Goal: Task Accomplishment & Management: Manage account settings

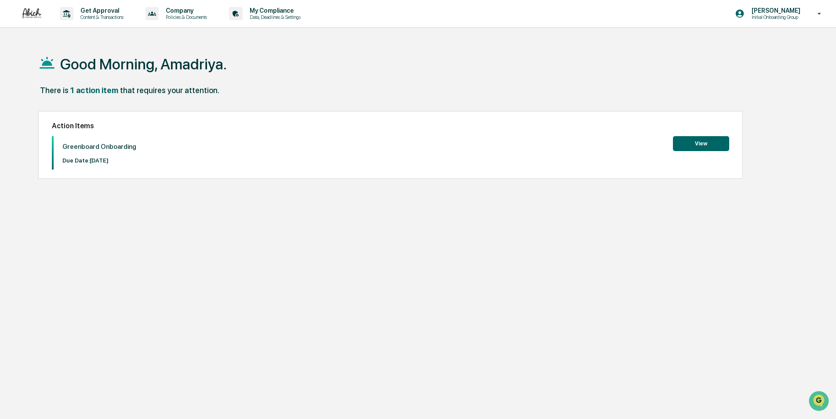
click at [702, 142] on button "View" at bounding box center [701, 143] width 56 height 15
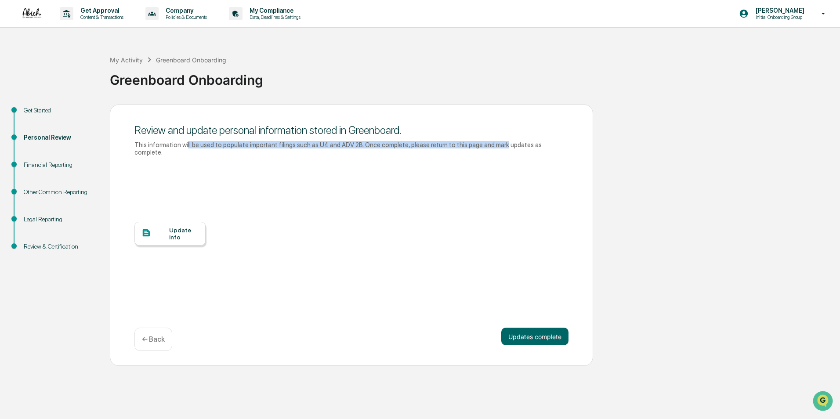
drag, startPoint x: 203, startPoint y: 145, endPoint x: 487, endPoint y: 149, distance: 283.1
click at [486, 149] on div "Review and update personal information stored in Greenboard. This information w…" at bounding box center [351, 141] width 434 height 42
drag, startPoint x: 487, startPoint y: 149, endPoint x: 520, endPoint y: 190, distance: 52.4
click at [520, 190] on div "Update Info" at bounding box center [351, 240] width 434 height 158
click at [530, 333] on button "Updates complete" at bounding box center [534, 337] width 67 height 18
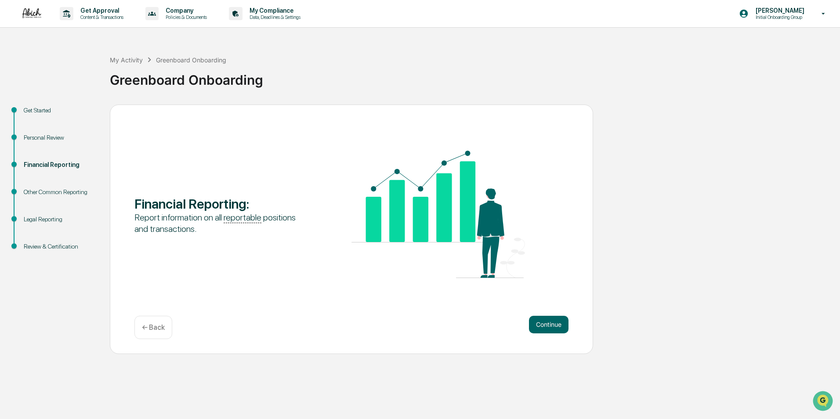
click at [773, 15] on p "Initial Onboarding Group" at bounding box center [779, 17] width 60 height 6
click at [777, 44] on li "Switch to Admin view..." at bounding box center [771, 44] width 123 height 16
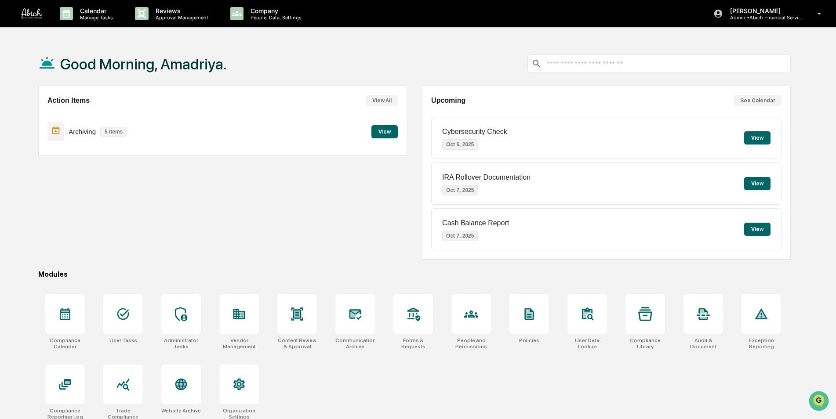
drag, startPoint x: 77, startPoint y: 134, endPoint x: 108, endPoint y: 127, distance: 31.3
click at [77, 134] on p "Archiving" at bounding box center [82, 131] width 27 height 7
click at [388, 133] on button "View" at bounding box center [384, 131] width 26 height 13
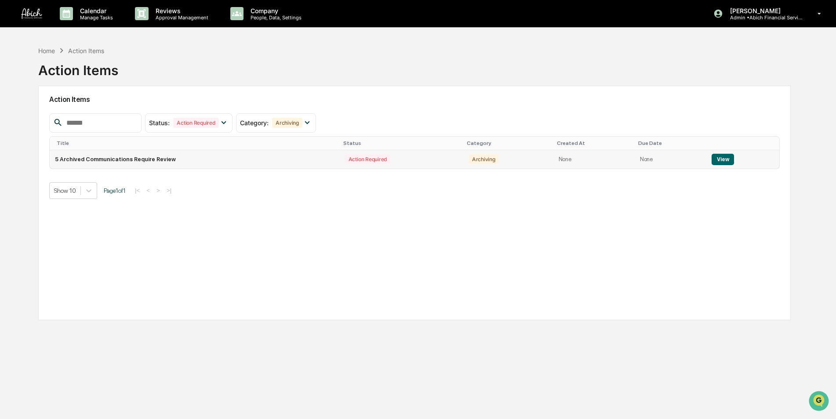
click at [726, 157] on button "View" at bounding box center [723, 159] width 22 height 11
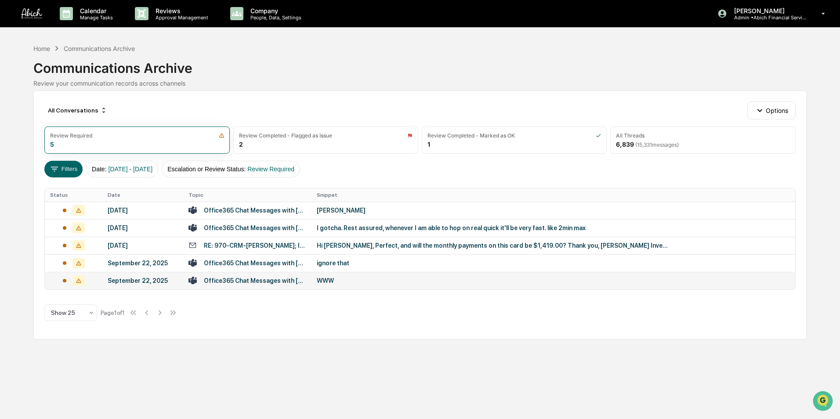
click at [292, 282] on div "Office365 Chat Messages with Ryan Oliver, Aiden Dougherty, Julius Grant, Justin…" at bounding box center [255, 280] width 102 height 7
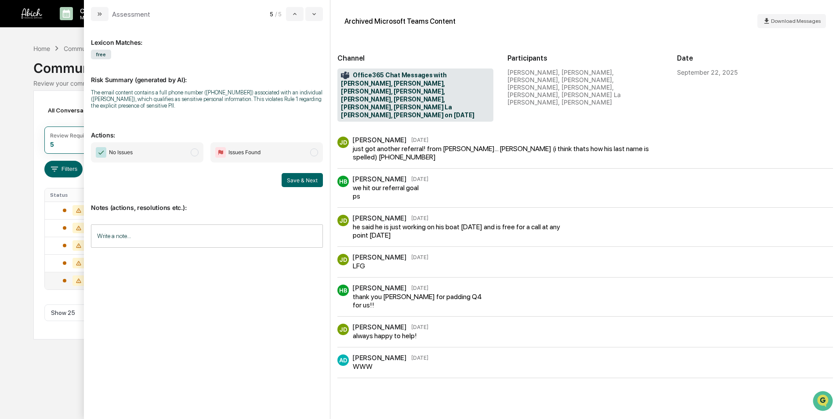
click at [246, 149] on span "Issues Found" at bounding box center [245, 152] width 32 height 9
click at [152, 157] on span "No Issues" at bounding box center [147, 152] width 113 height 20
click at [243, 154] on span "Issues Found" at bounding box center [245, 152] width 32 height 9
click at [151, 155] on span "No Issues" at bounding box center [147, 152] width 113 height 20
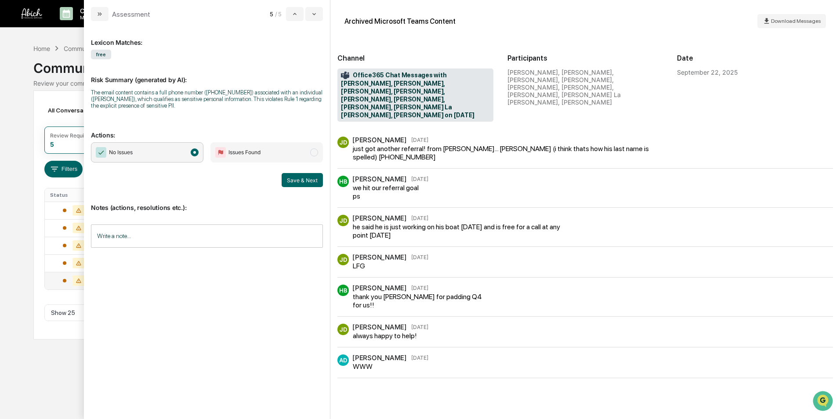
click at [221, 267] on div "Lexicon Matches: free Risk Summary (generated by AI): The email content contain…" at bounding box center [207, 216] width 232 height 377
click at [195, 154] on span "modal" at bounding box center [195, 153] width 8 height 8
click at [209, 200] on p "Notes (actions, resolutions etc.):" at bounding box center [207, 202] width 232 height 18
click at [102, 11] on icon "modal" at bounding box center [99, 14] width 7 height 7
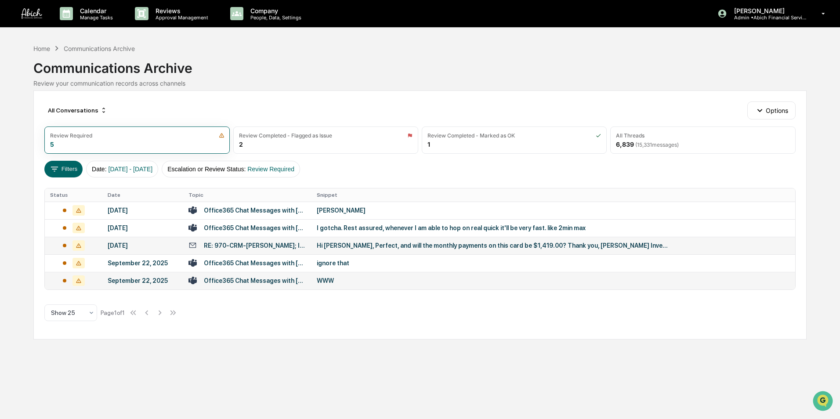
click at [272, 253] on td "RE: 970-CRM-Abraham Abich; INV970-08621" at bounding box center [247, 246] width 128 height 18
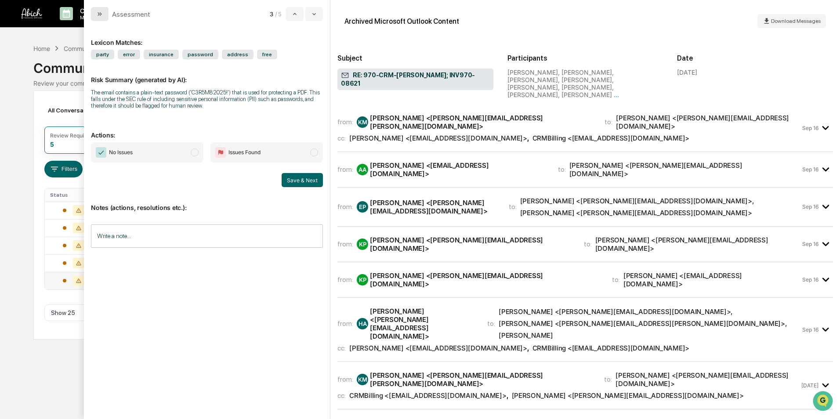
click at [97, 15] on icon "modal" at bounding box center [99, 14] width 7 height 7
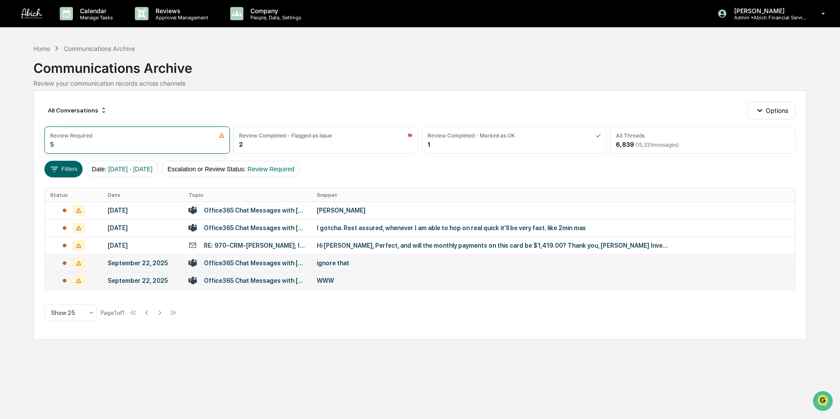
click at [250, 262] on div "Office365 Chat Messages with Aiden Dougherty, Pedro Ordunez La Rosa, Haley Brod…" at bounding box center [255, 263] width 102 height 7
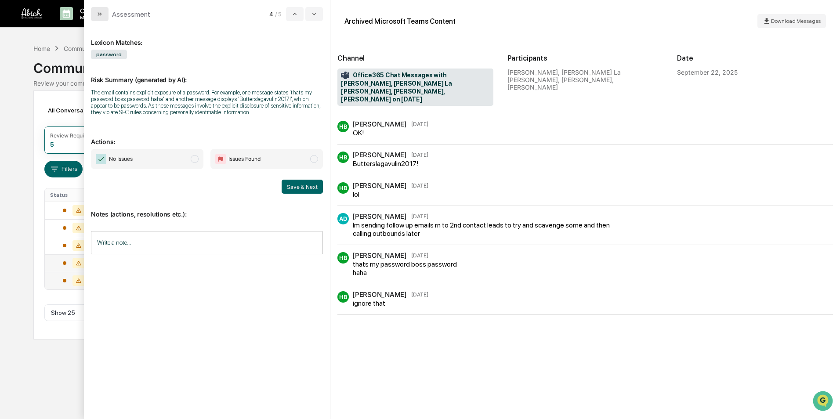
click at [98, 12] on icon "modal" at bounding box center [99, 14] width 7 height 7
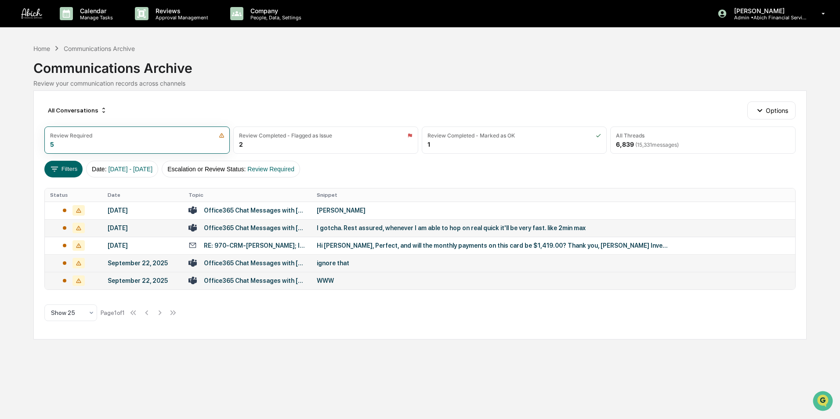
click at [260, 226] on div "Office365 Chat Messages with Sean Noah, Angela Mari on 2025-09-25" at bounding box center [255, 228] width 102 height 7
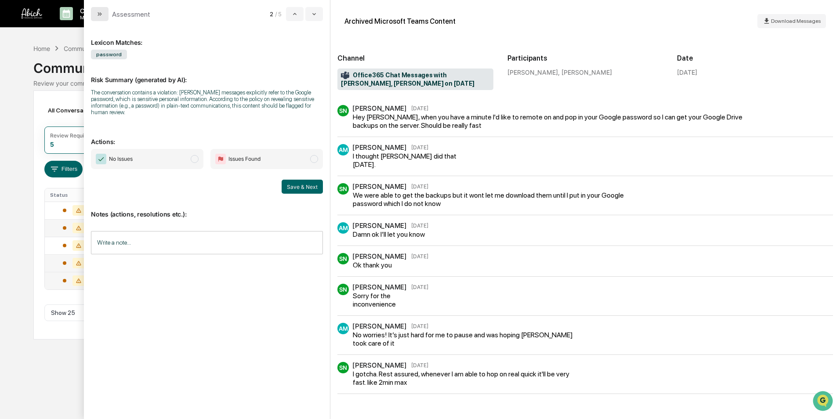
click at [97, 14] on icon "modal" at bounding box center [99, 14] width 7 height 7
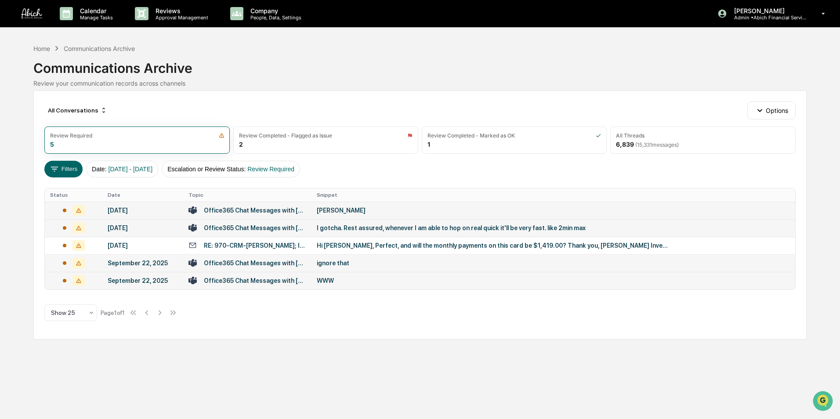
click at [156, 212] on div "September 26, 2025" at bounding box center [143, 210] width 70 height 7
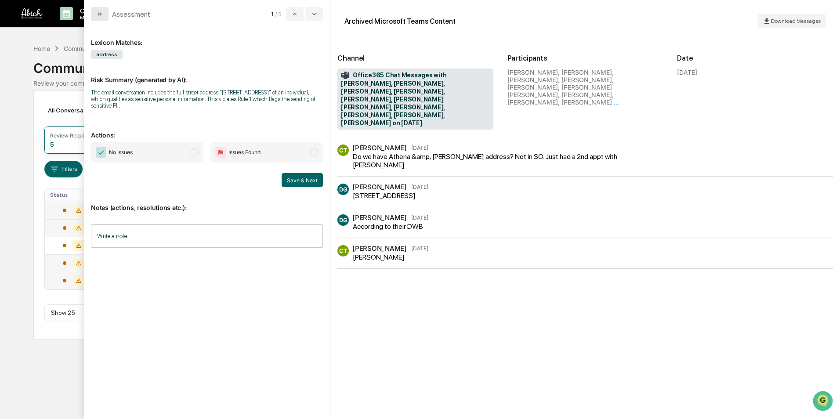
click at [97, 13] on icon "modal" at bounding box center [99, 14] width 7 height 7
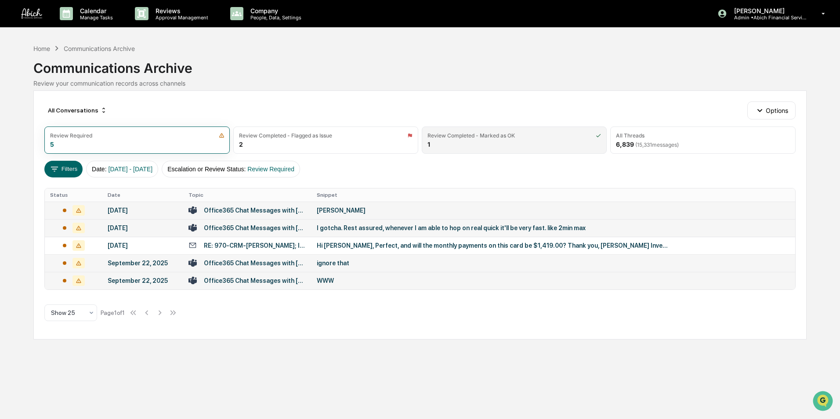
click at [455, 141] on div "Review Completed - Marked as OK 1" at bounding box center [514, 140] width 185 height 27
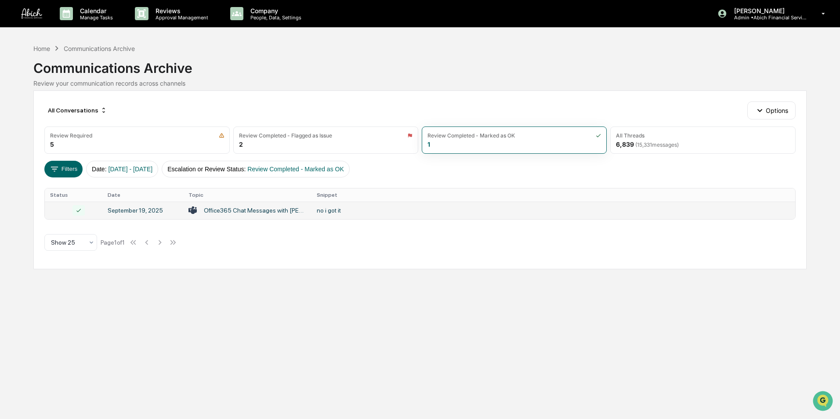
click at [80, 211] on icon at bounding box center [79, 210] width 12 height 11
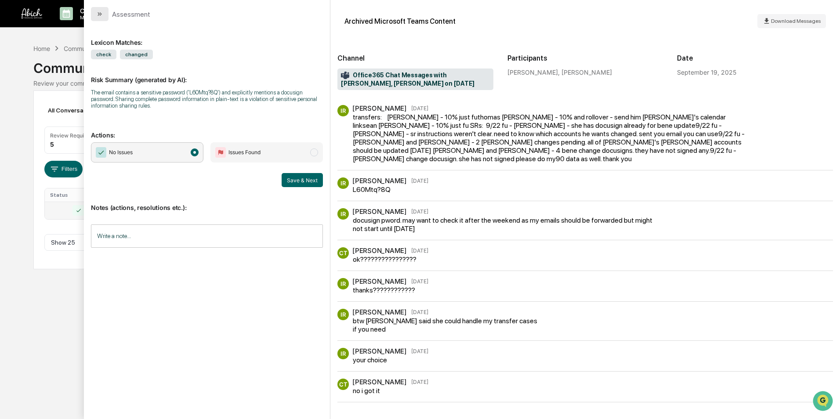
click at [97, 16] on icon "modal" at bounding box center [99, 14] width 7 height 7
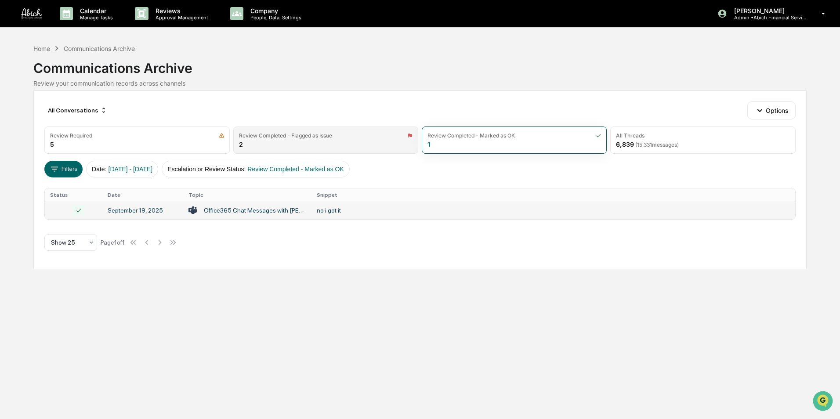
click at [308, 140] on div "Review Completed - Flagged as Issue 2" at bounding box center [325, 140] width 185 height 27
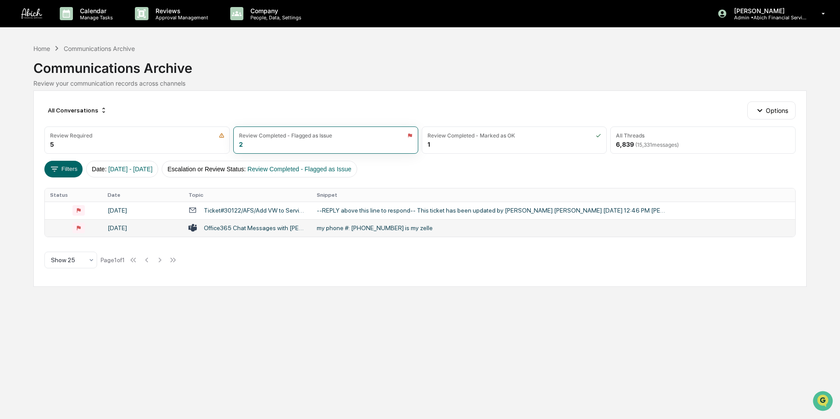
click at [325, 232] on td "my phone #: 7038485873 is my zelle" at bounding box center [553, 228] width 483 height 18
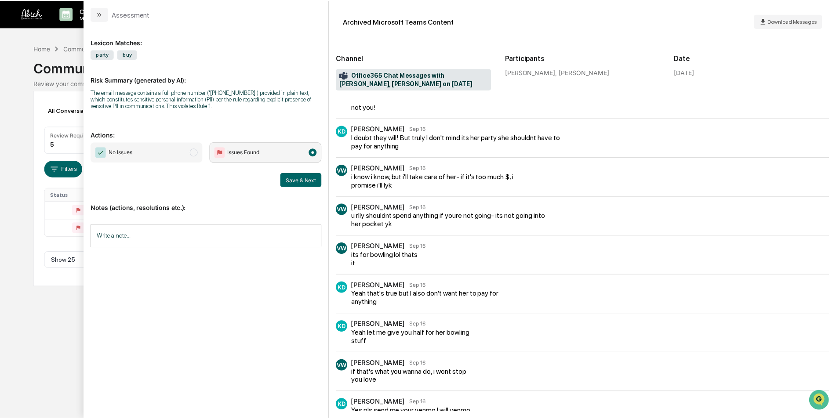
scroll to position [294, 0]
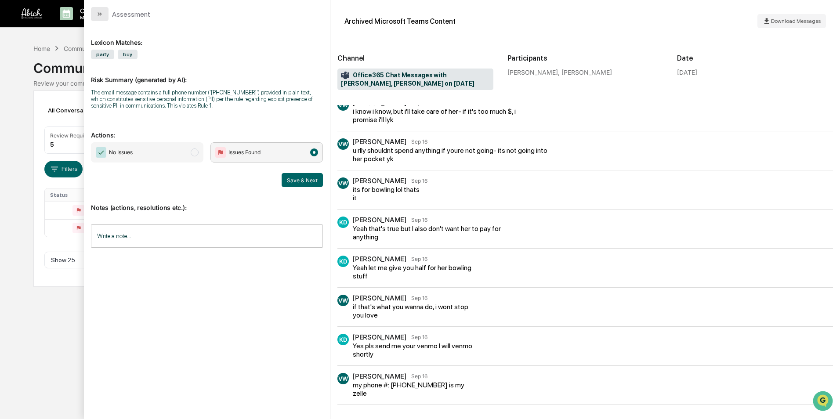
click at [98, 15] on icon "modal" at bounding box center [99, 14] width 2 height 4
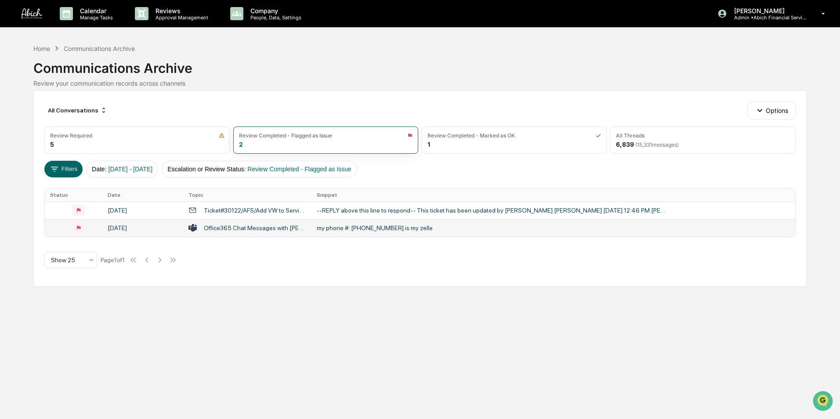
click at [226, 232] on div "Office365 Chat Messages with Karina Diaz, Veronica Wanis on 2025-09-16" at bounding box center [248, 228] width 118 height 8
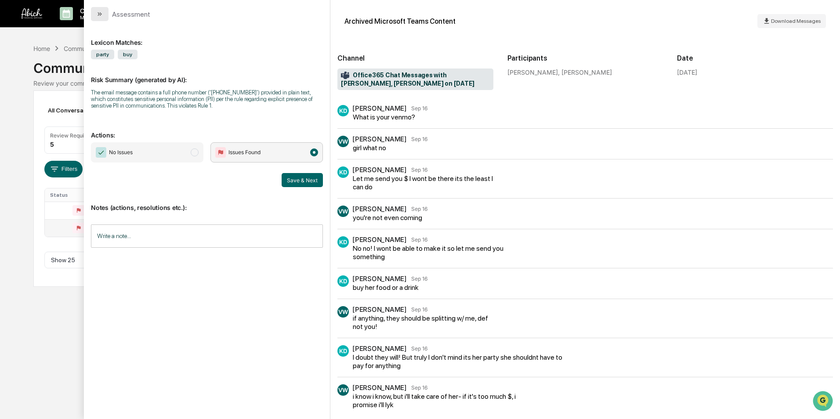
click at [102, 10] on button "modal" at bounding box center [100, 14] width 18 height 14
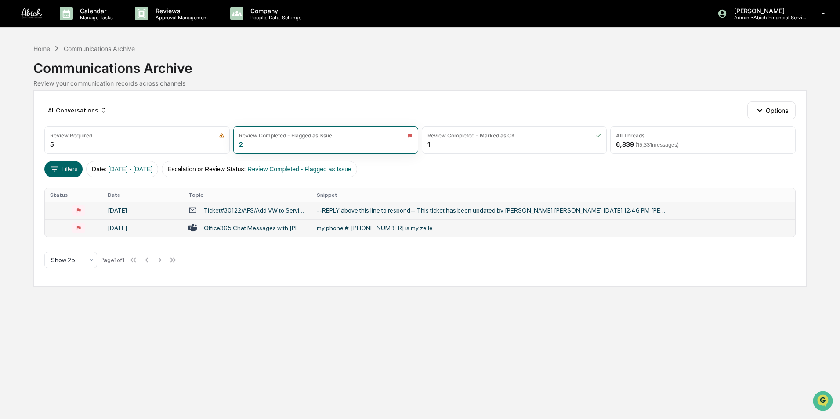
click at [257, 210] on div "Ticket#30122/AFS/Add VW to Service Team email -- has been updated" at bounding box center [255, 210] width 102 height 7
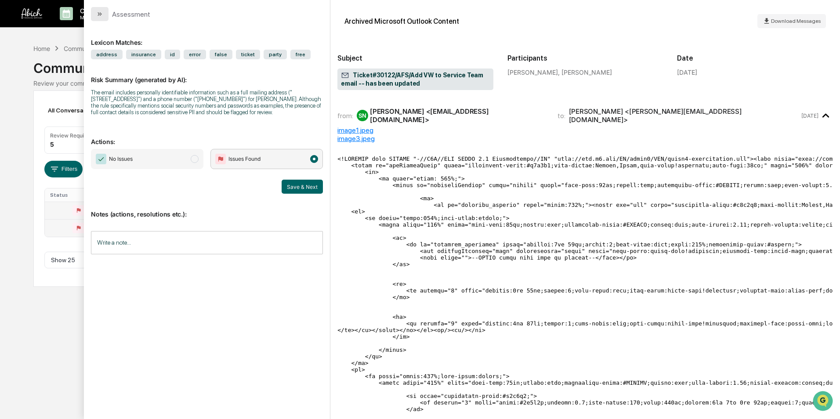
click at [104, 13] on button "modal" at bounding box center [100, 14] width 18 height 14
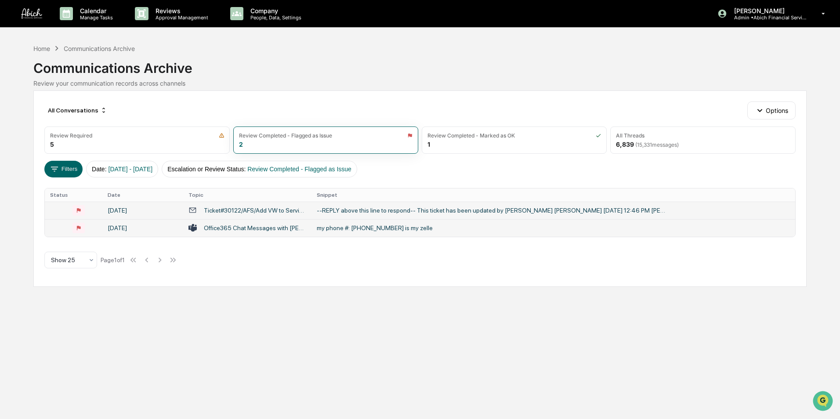
click at [24, 16] on img at bounding box center [31, 13] width 21 height 11
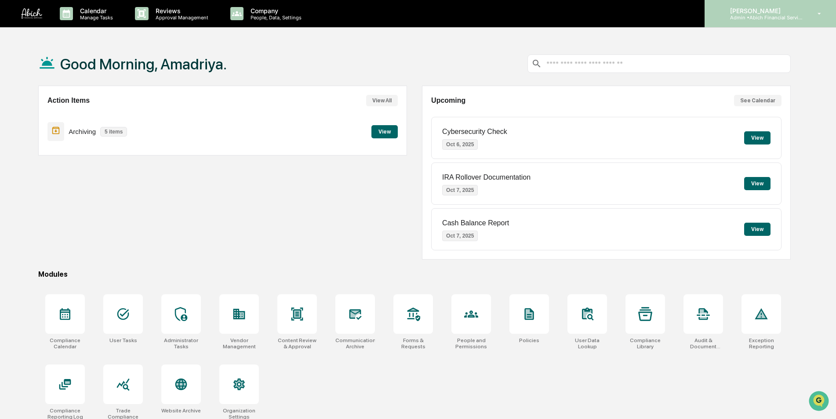
click at [808, 10] on div "Amadriya Francis Admin • Abich Financial Services" at bounding box center [769, 13] width 131 height 27
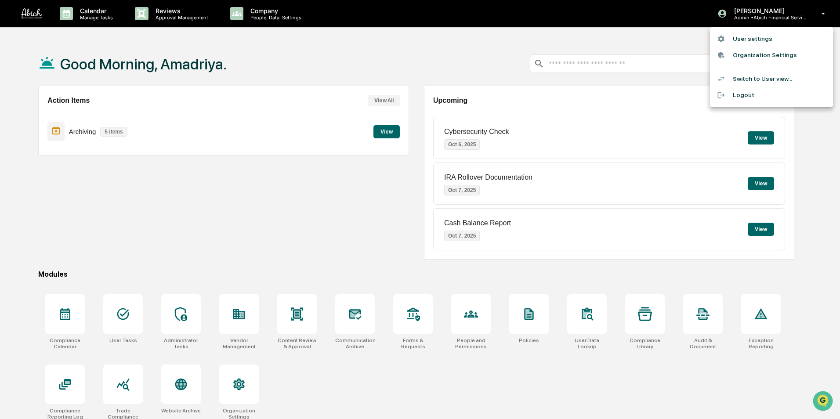
drag, startPoint x: 808, startPoint y: 10, endPoint x: 755, endPoint y: 78, distance: 86.5
click at [755, 78] on li "Switch to User view..." at bounding box center [771, 79] width 123 height 16
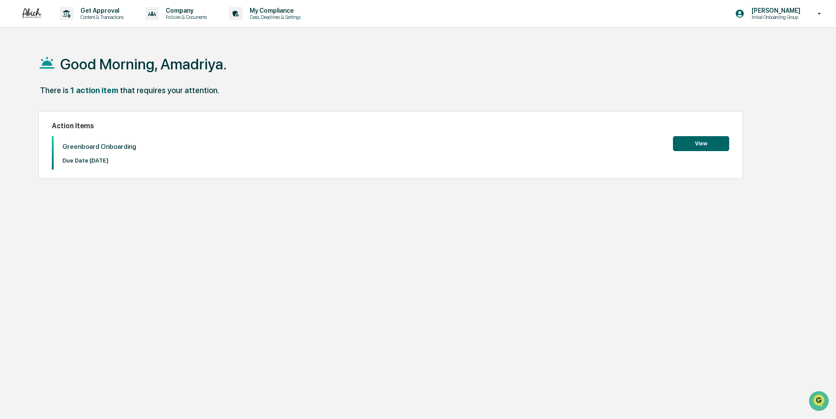
click at [689, 143] on button "View" at bounding box center [701, 143] width 56 height 15
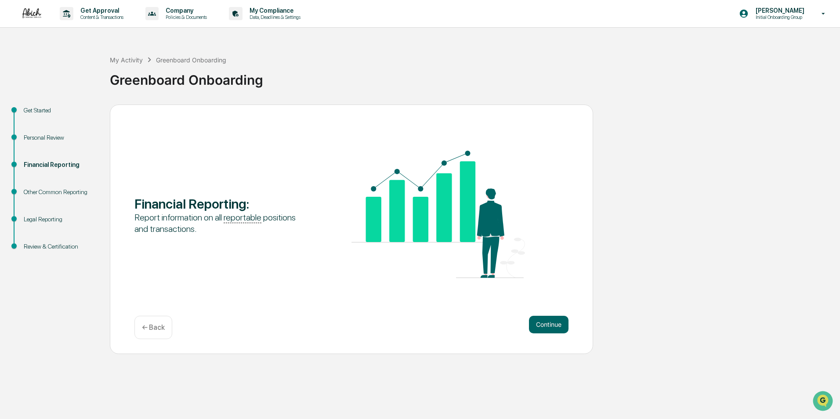
click at [33, 114] on div "Get Started" at bounding box center [60, 110] width 72 height 9
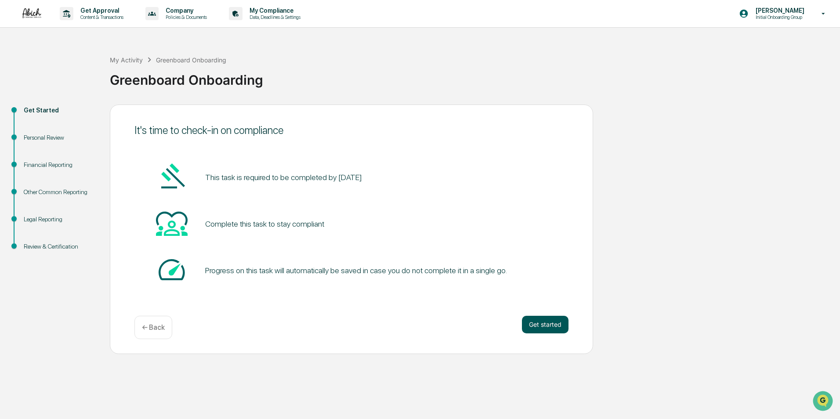
click at [541, 325] on button "Get started" at bounding box center [545, 325] width 47 height 18
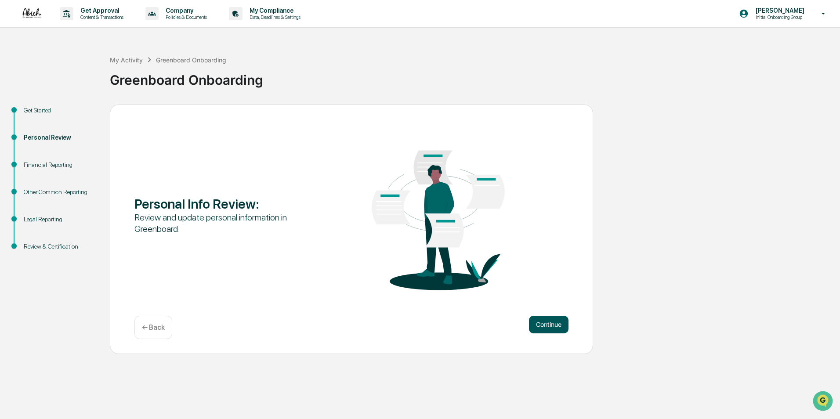
click at [542, 326] on button "Continue" at bounding box center [549, 325] width 40 height 18
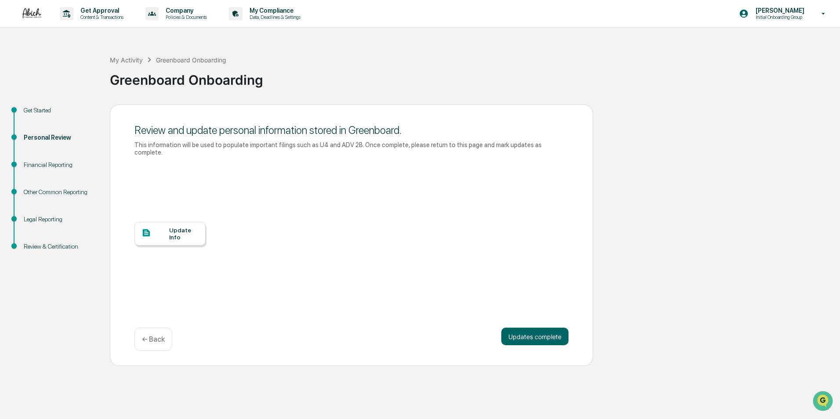
click at [171, 228] on div "Update Info" at bounding box center [183, 234] width 29 height 14
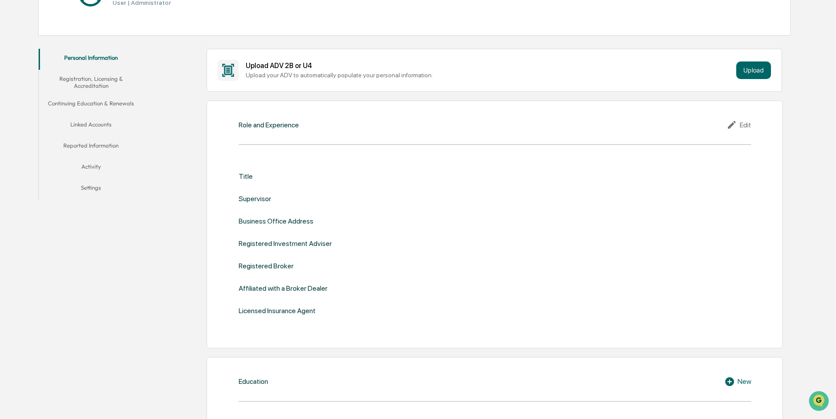
click at [746, 127] on div "Edit" at bounding box center [738, 125] width 25 height 11
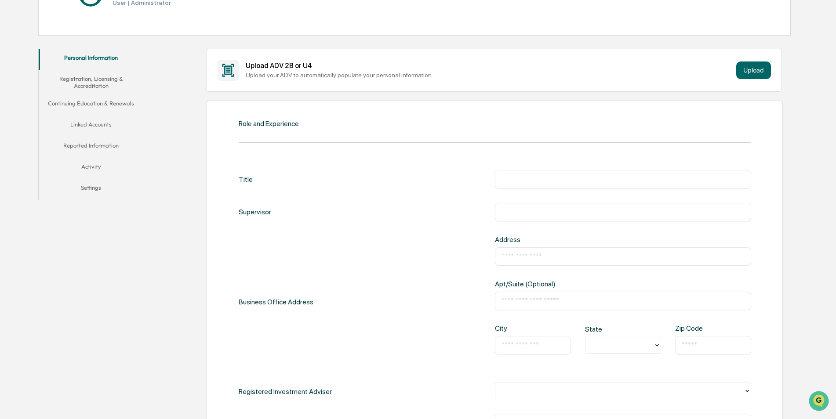
click at [517, 176] on div "​" at bounding box center [623, 179] width 256 height 18
click at [519, 180] on input "text" at bounding box center [622, 179] width 243 height 9
type input "**********"
type input "*"
type input "**********"
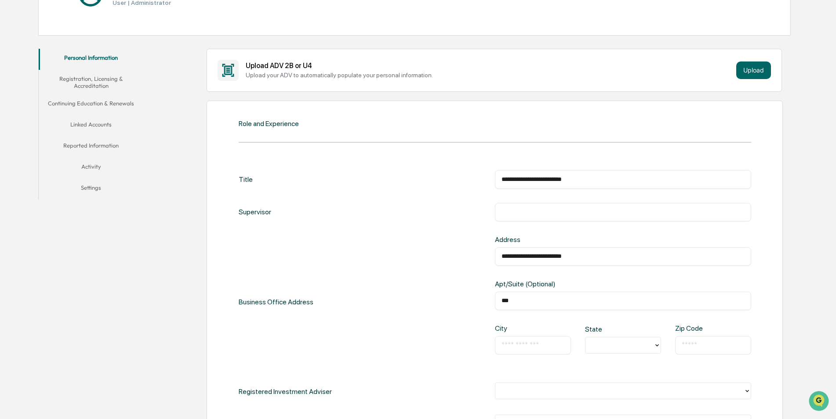
type input "***"
type input "*******"
type input "**"
type input "*****"
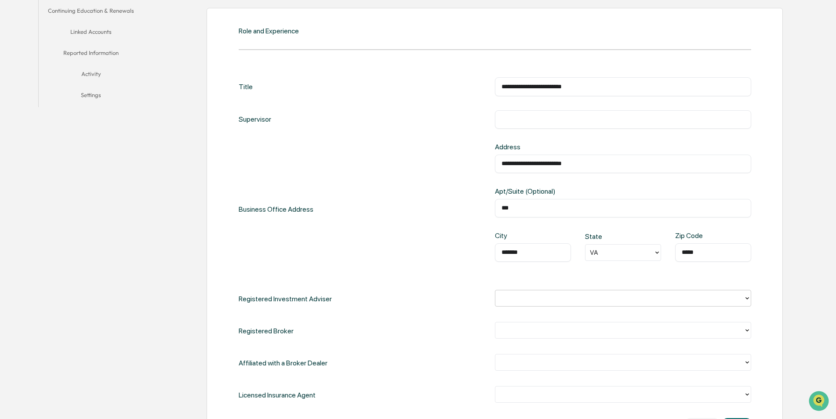
scroll to position [264, 0]
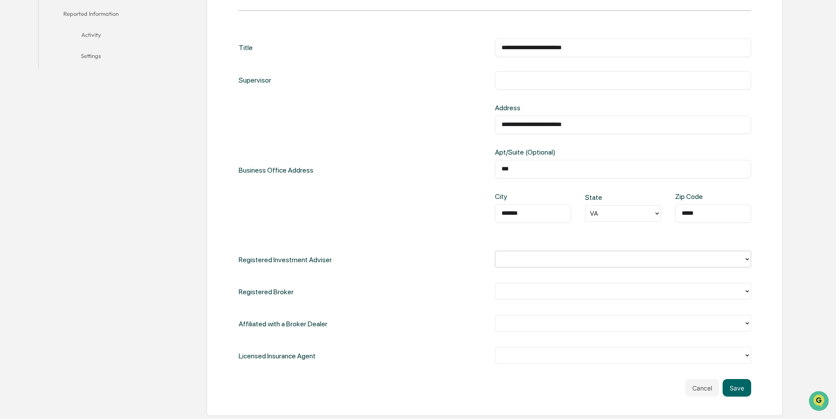
click at [663, 261] on div at bounding box center [620, 259] width 240 height 10
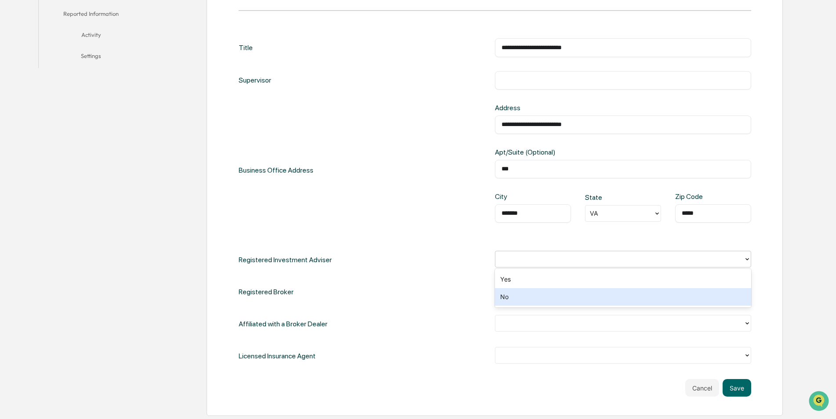
click at [532, 295] on div "No" at bounding box center [623, 297] width 256 height 18
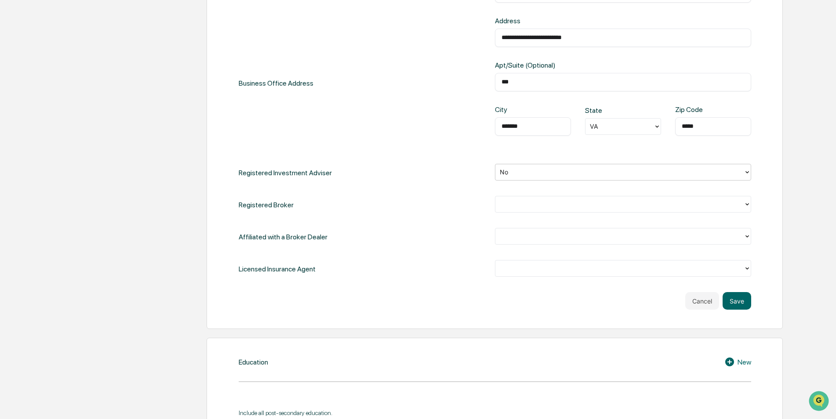
scroll to position [352, 0]
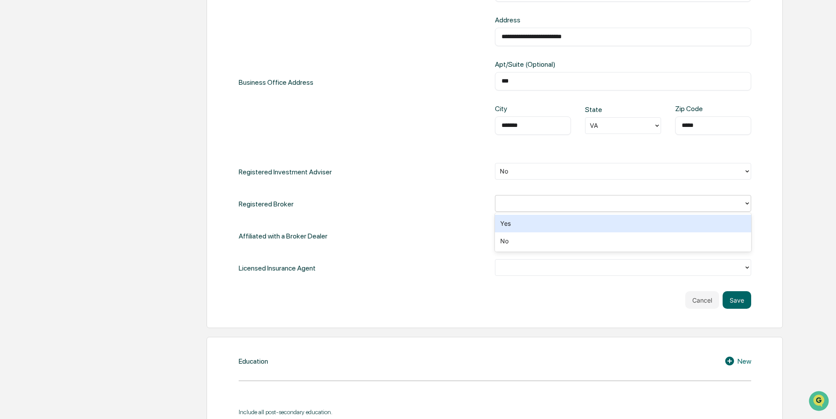
click at [558, 201] on div at bounding box center [620, 204] width 240 height 10
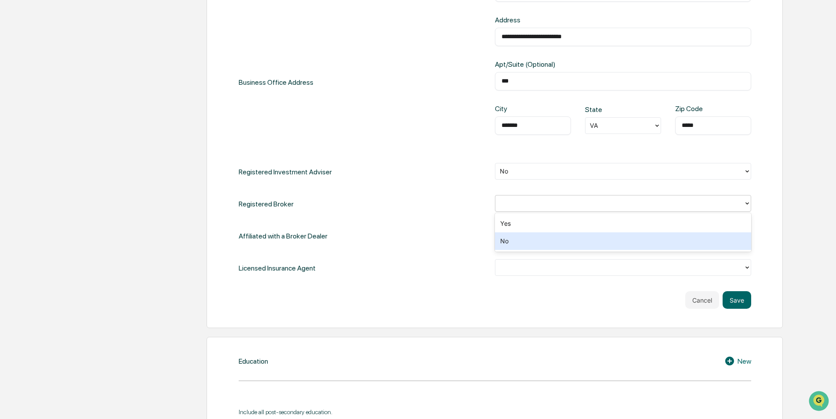
click at [537, 243] on div "No" at bounding box center [623, 241] width 256 height 18
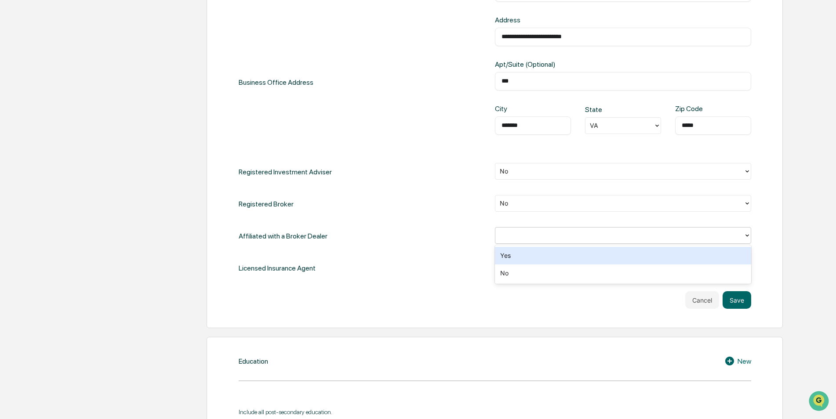
click at [543, 234] on div at bounding box center [620, 236] width 240 height 10
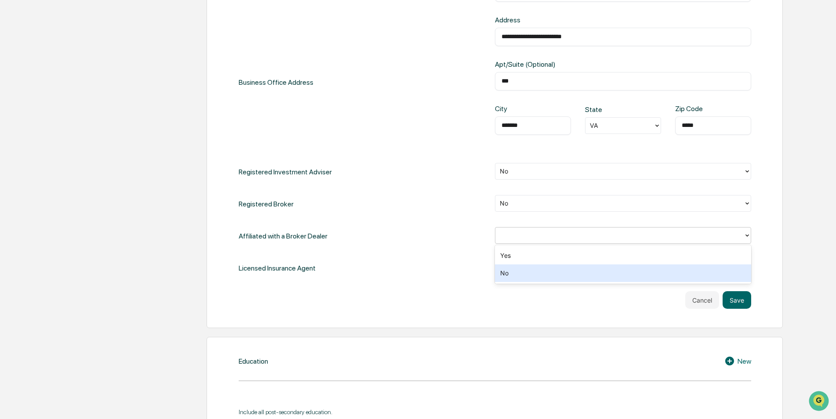
click at [534, 270] on div "No" at bounding box center [623, 274] width 256 height 18
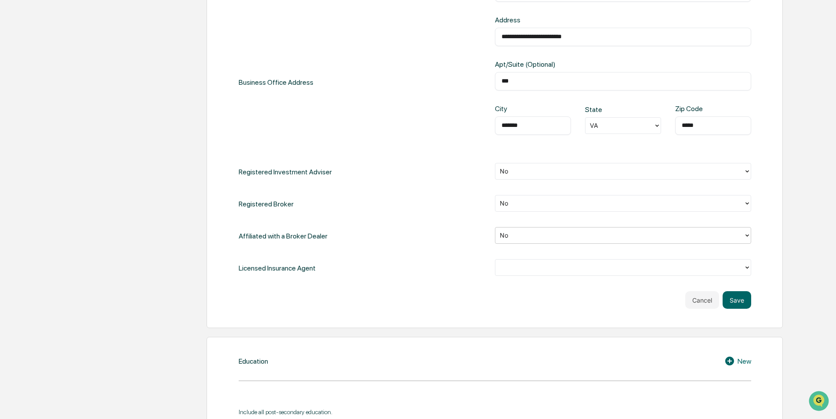
click at [535, 266] on div at bounding box center [620, 268] width 240 height 10
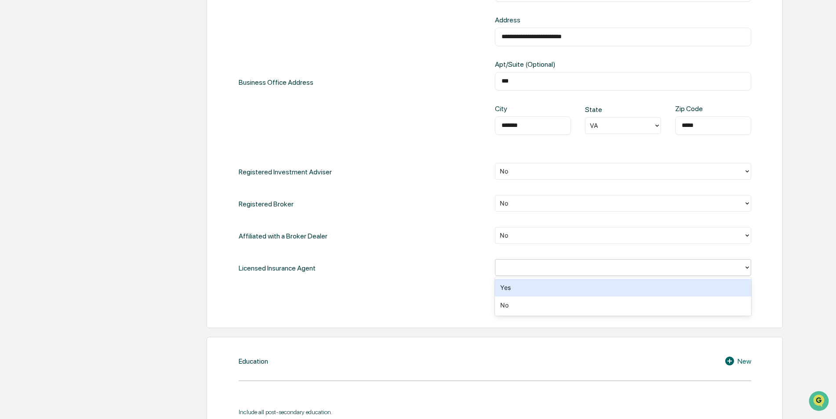
click at [532, 283] on div "Yes" at bounding box center [623, 288] width 256 height 18
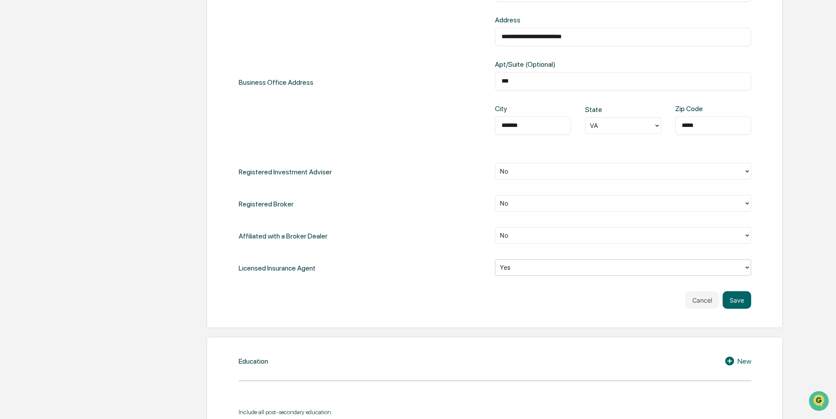
click at [418, 276] on div "Licensed Insurance Agent option Yes, selected. Yes" at bounding box center [495, 268] width 512 height 18
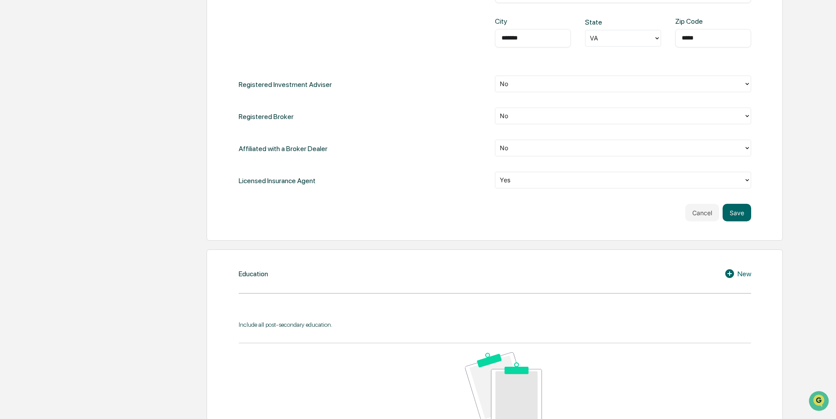
scroll to position [439, 0]
click at [733, 213] on button "Save" at bounding box center [737, 212] width 29 height 18
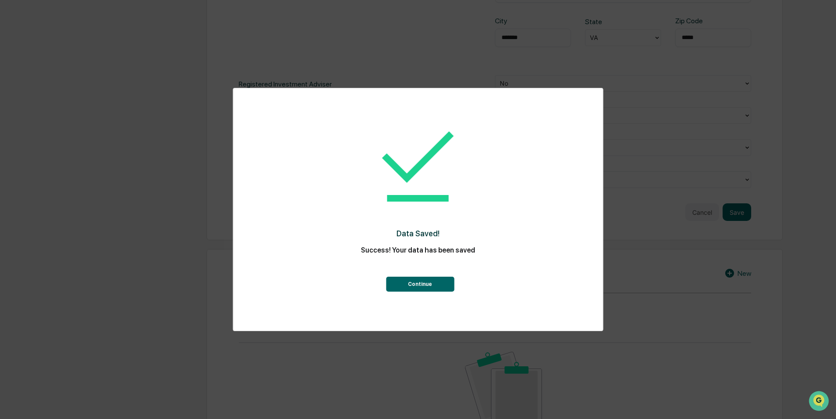
click at [425, 287] on button "Continue" at bounding box center [420, 284] width 68 height 15
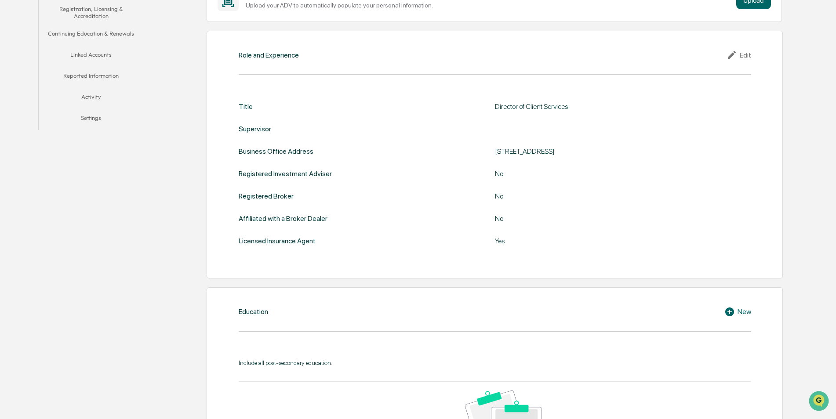
scroll to position [201, 0]
drag, startPoint x: 325, startPoint y: 134, endPoint x: 330, endPoint y: 132, distance: 6.1
click at [330, 132] on div "Title Director of Client Services Supervisor Business Office Address [STREET_AD…" at bounding box center [495, 174] width 512 height 143
click at [743, 54] on div "Edit" at bounding box center [738, 55] width 25 height 11
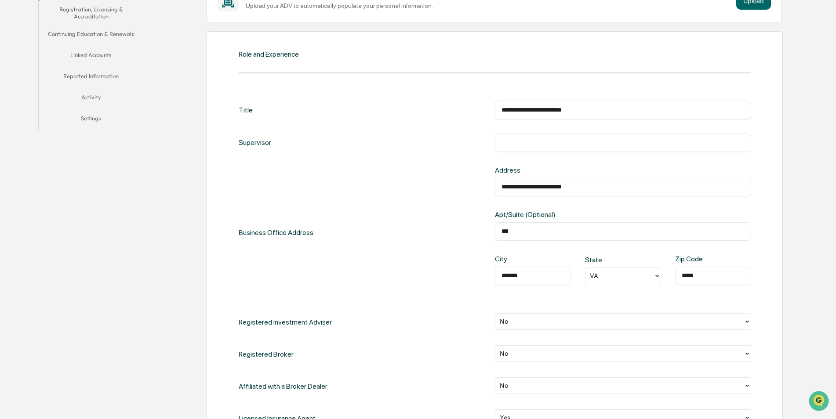
click at [542, 138] on input "text" at bounding box center [622, 142] width 243 height 9
click at [263, 143] on div "Supervisor" at bounding box center [255, 143] width 33 height 18
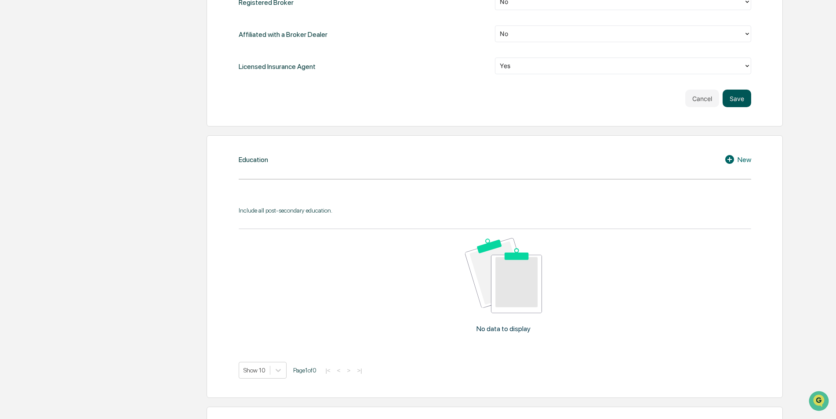
scroll to position [553, 0]
click at [736, 92] on button "Save" at bounding box center [737, 99] width 29 height 18
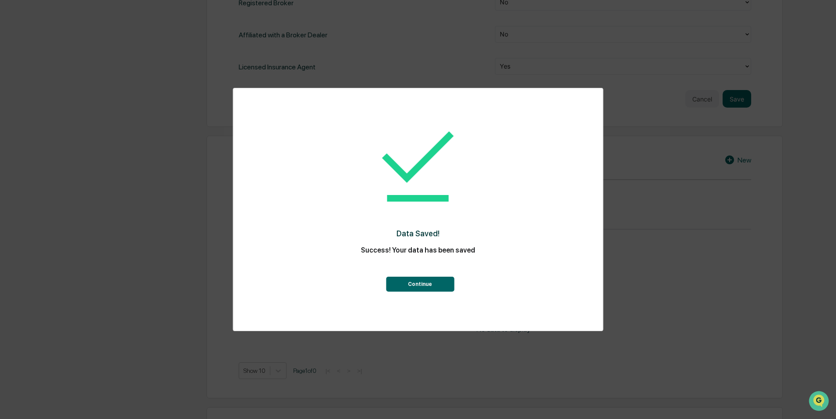
click at [409, 292] on div "Data Saved! Success! Your data has been saved Continue" at bounding box center [418, 202] width 334 height 211
click at [412, 276] on div "Continue" at bounding box center [418, 276] width 334 height 32
click at [416, 279] on button "Continue" at bounding box center [420, 284] width 68 height 15
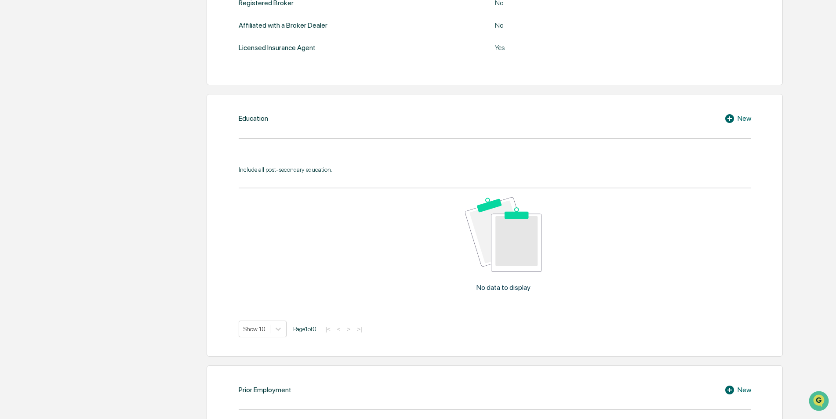
click at [740, 120] on div "New" at bounding box center [737, 118] width 27 height 11
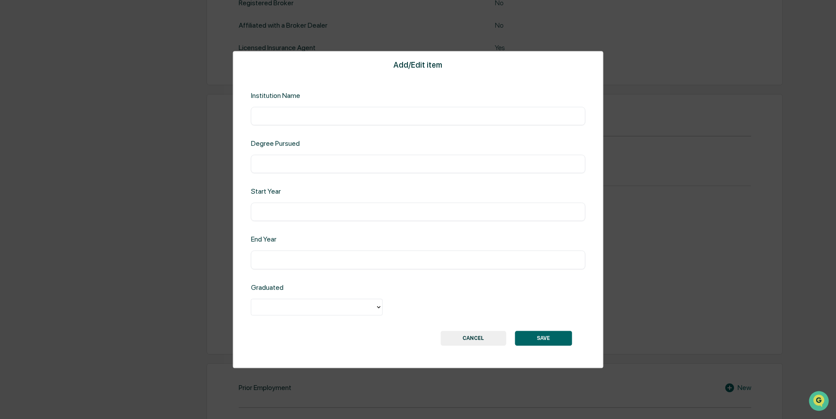
click at [303, 116] on input "text" at bounding box center [418, 116] width 321 height 9
click at [554, 76] on div "Add/Edit item Institution Name ​ Degree Pursued ​ Start Year ​ End Year ​ Gradu…" at bounding box center [418, 209] width 370 height 317
click at [481, 334] on button "CANCEL" at bounding box center [472, 338] width 65 height 15
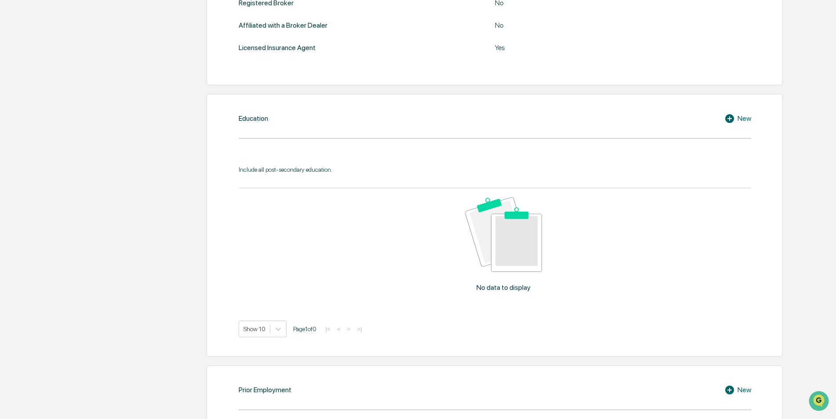
click at [746, 117] on div "New" at bounding box center [737, 118] width 27 height 11
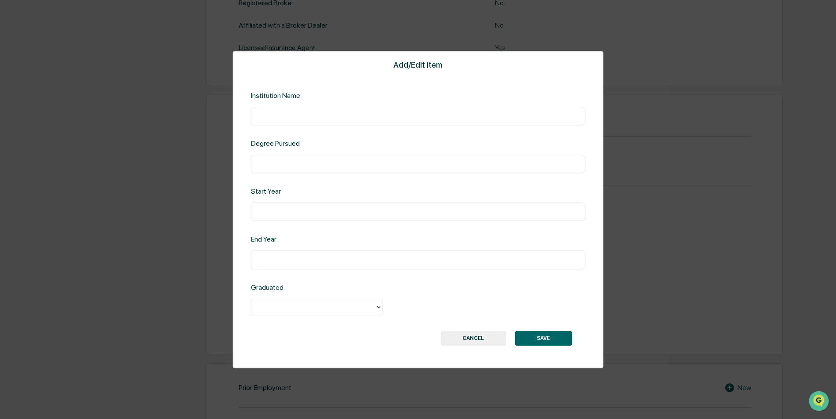
click at [301, 112] on input "text" at bounding box center [418, 116] width 321 height 9
type input "**********"
type input "****"
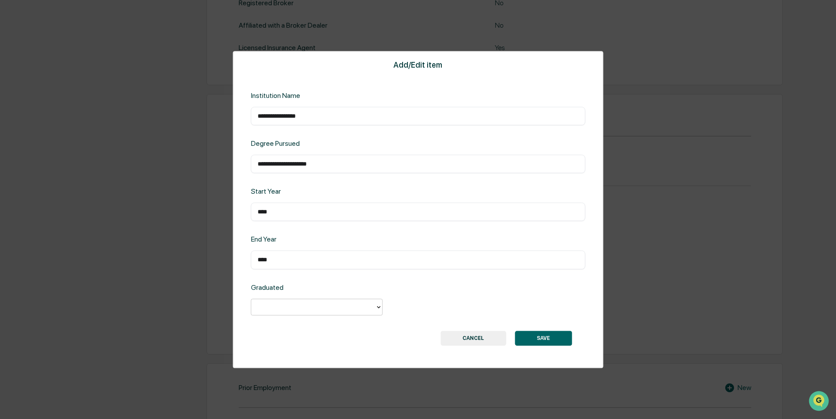
click at [289, 312] on div at bounding box center [313, 307] width 124 height 14
click at [288, 329] on div "Yes" at bounding box center [317, 328] width 132 height 18
click at [566, 340] on button "SAVE" at bounding box center [543, 338] width 57 height 15
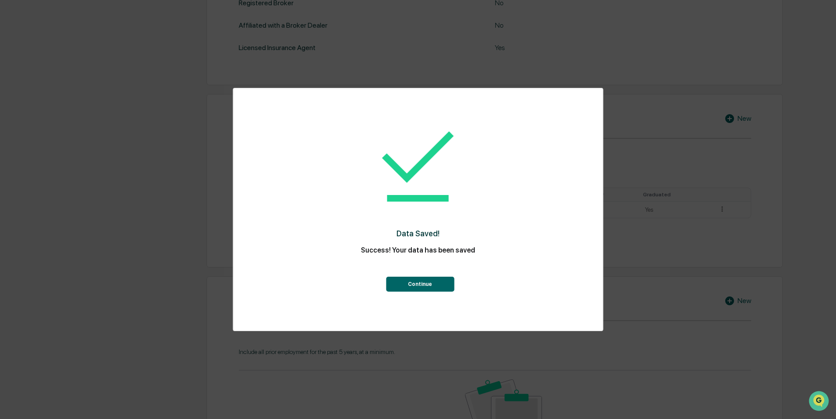
click at [432, 287] on button "Continue" at bounding box center [420, 284] width 68 height 15
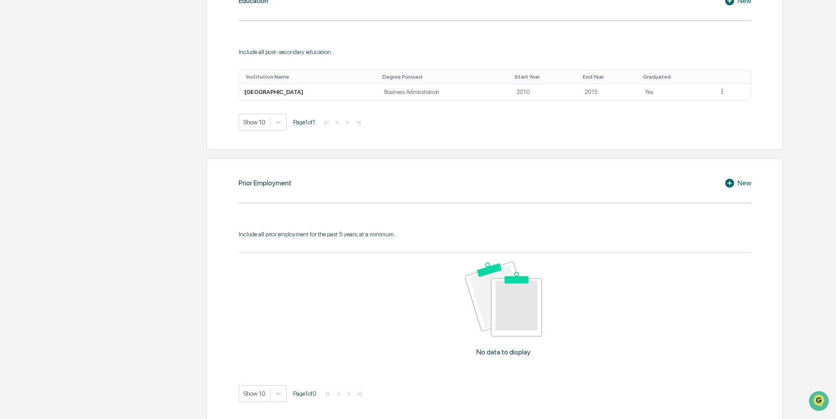
scroll to position [571, 0]
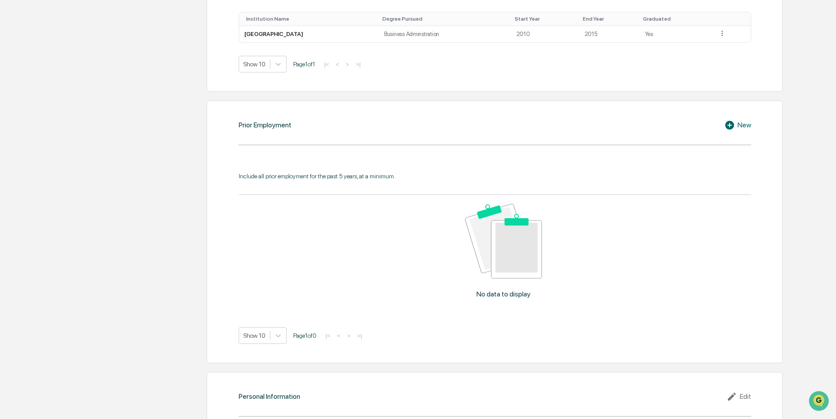
click at [738, 125] on div "New" at bounding box center [737, 125] width 27 height 11
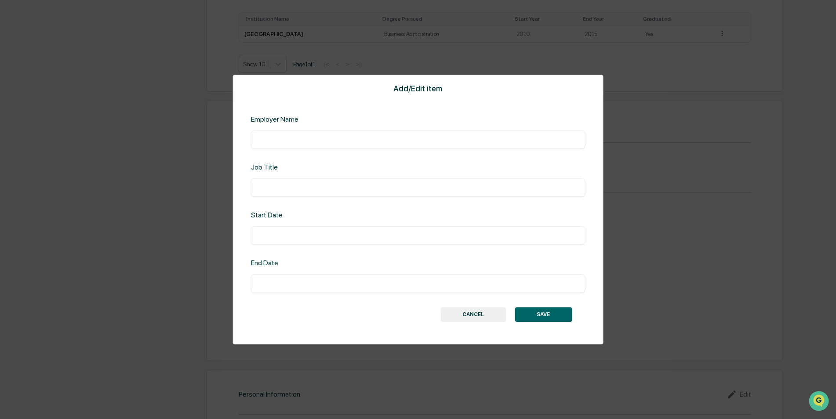
click at [254, 137] on div "​" at bounding box center [418, 140] width 334 height 18
click at [282, 146] on div "​" at bounding box center [418, 140] width 334 height 18
click at [263, 138] on input "text" at bounding box center [418, 139] width 321 height 9
type input "**********"
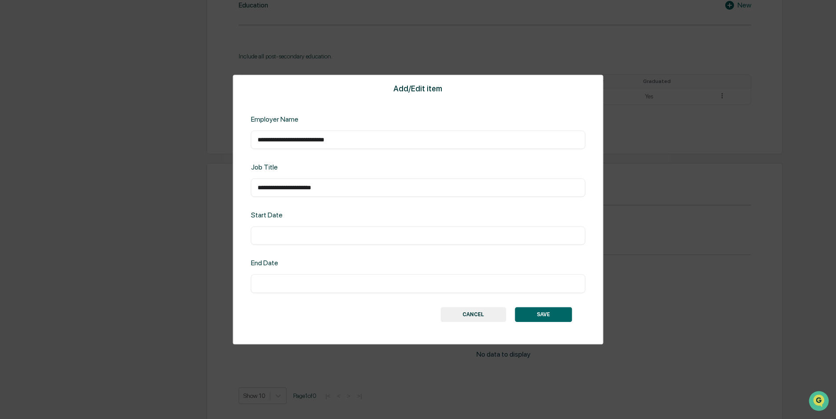
type input "**********"
click at [541, 311] on button "SAVE" at bounding box center [543, 314] width 57 height 15
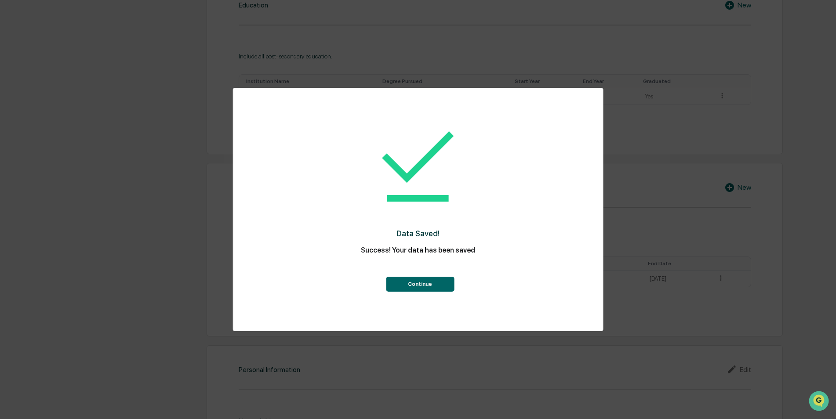
click at [429, 286] on button "Continue" at bounding box center [420, 284] width 68 height 15
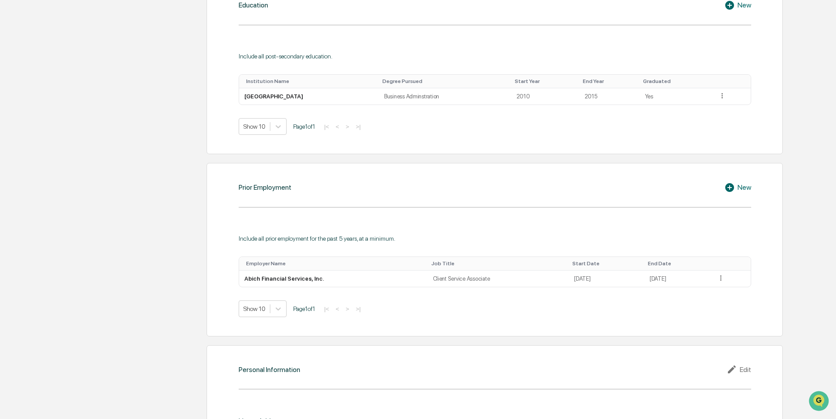
click at [743, 185] on div "New" at bounding box center [737, 187] width 27 height 11
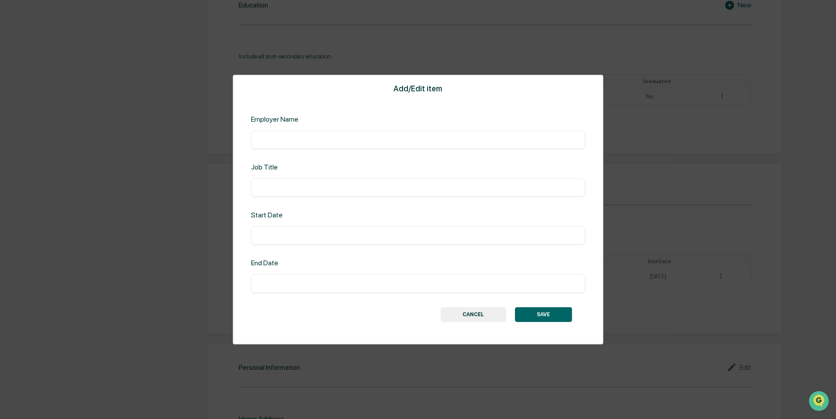
click at [280, 138] on input "text" at bounding box center [418, 139] width 321 height 9
type input "**********"
click at [471, 316] on button "CANCEL" at bounding box center [472, 314] width 65 height 15
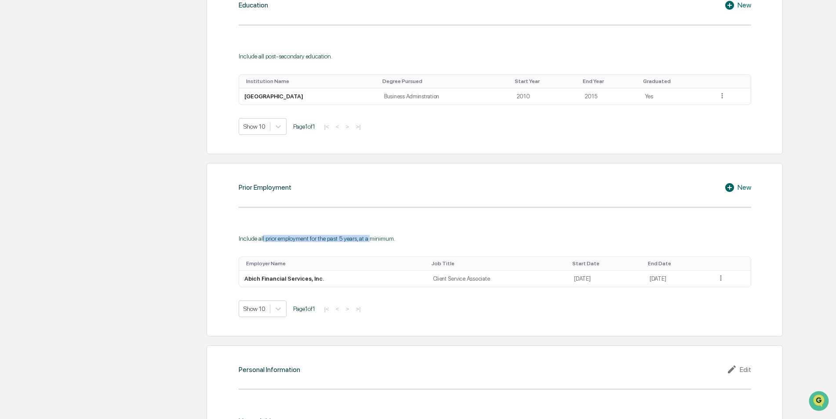
drag, startPoint x: 262, startPoint y: 240, endPoint x: 371, endPoint y: 240, distance: 109.0
click at [371, 240] on div "Include all prior employment for the past 5 years, at a minimum." at bounding box center [495, 238] width 512 height 7
drag, startPoint x: 371, startPoint y: 240, endPoint x: 387, endPoint y: 251, distance: 19.3
click at [387, 251] on div "Include all prior employment for the past 5 years, at a minimum. Employer Name …" at bounding box center [495, 276] width 512 height 83
click at [723, 279] on icon at bounding box center [721, 278] width 8 height 8
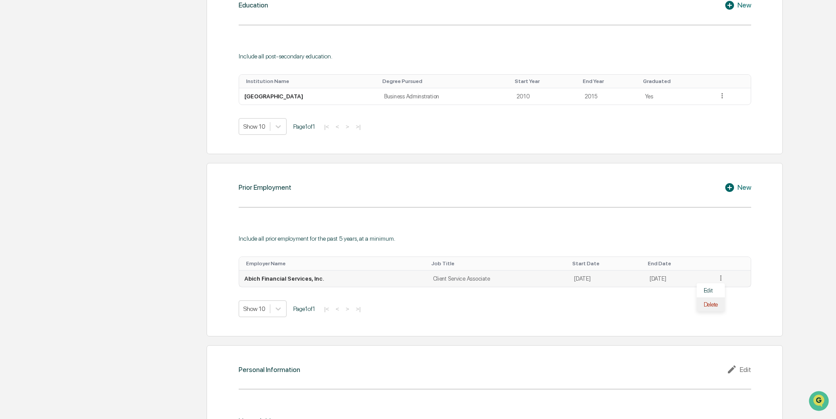
click at [712, 305] on div "Delete" at bounding box center [711, 305] width 28 height 14
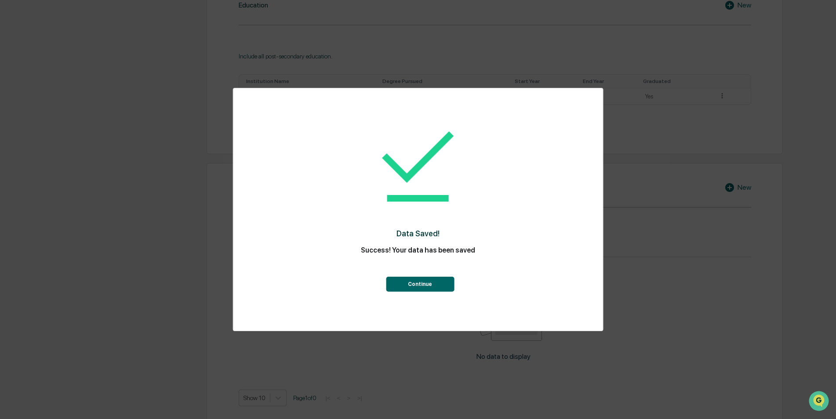
click at [408, 284] on button "Continue" at bounding box center [420, 284] width 68 height 15
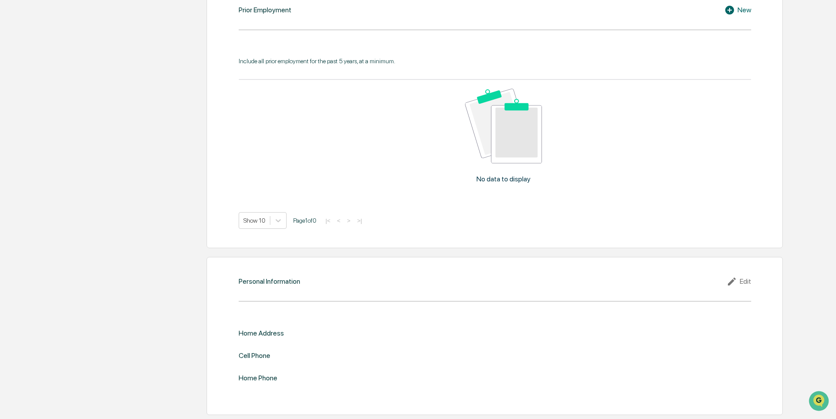
scroll to position [686, 0]
click at [743, 282] on div "Edit" at bounding box center [738, 281] width 25 height 11
click at [544, 344] on input "text" at bounding box center [622, 347] width 243 height 9
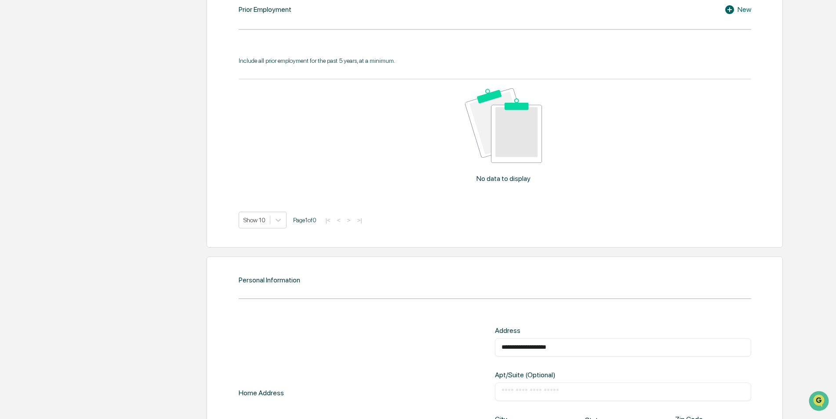
type input "**********"
type input "***"
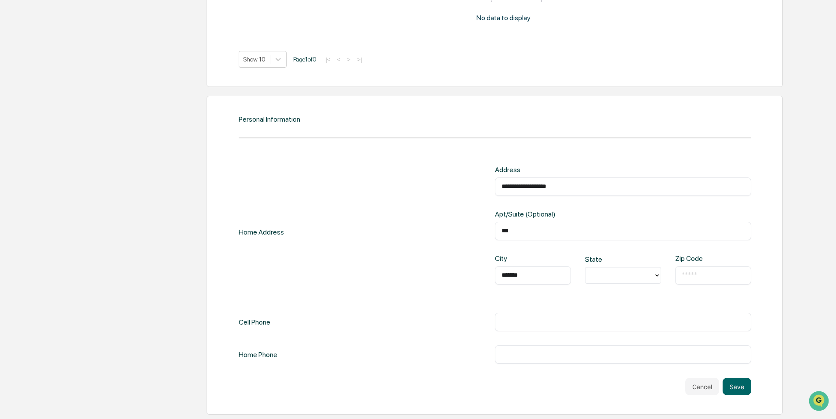
type input "*******"
type input "**"
type input "*****"
type input "**********"
click at [427, 350] on div "Home Phone ​" at bounding box center [495, 354] width 512 height 18
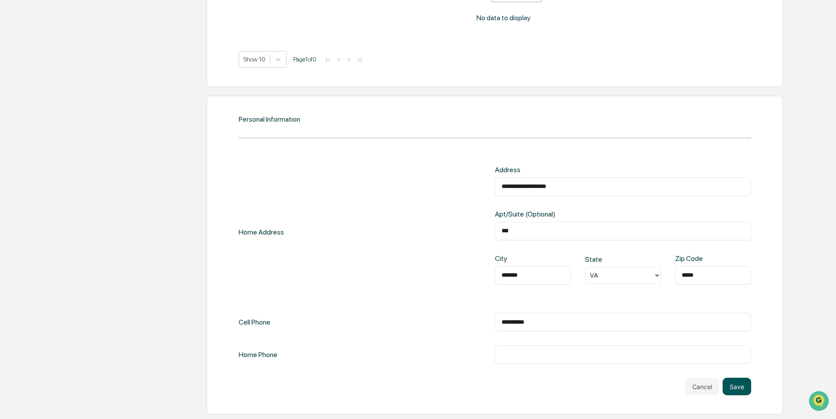
click at [746, 390] on button "Save" at bounding box center [737, 387] width 29 height 18
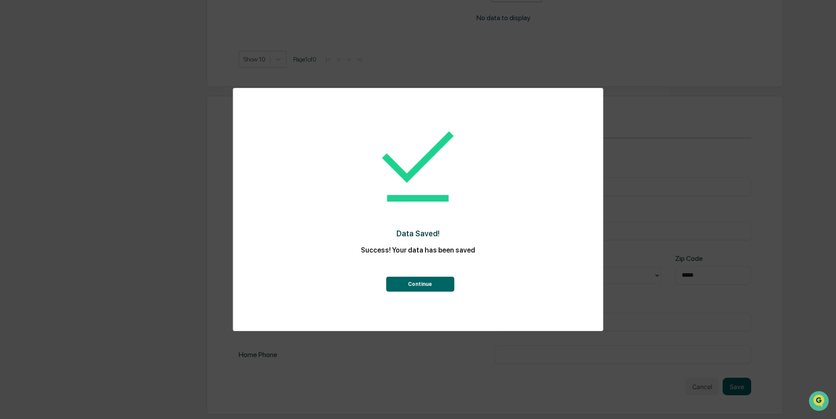
click at [434, 282] on button "Continue" at bounding box center [420, 284] width 68 height 15
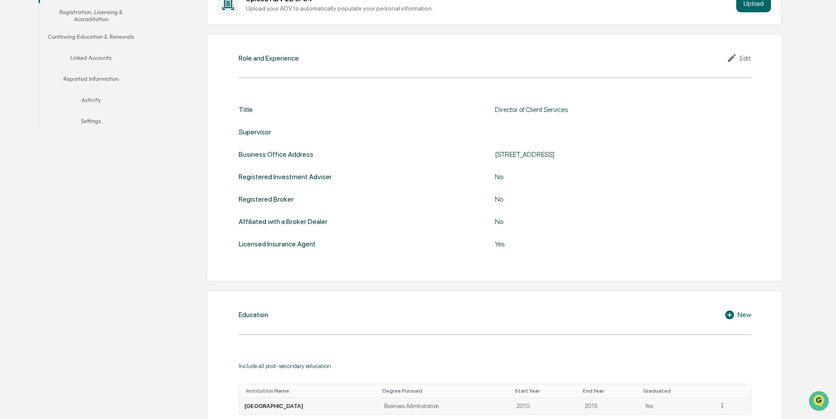
scroll to position [0, 0]
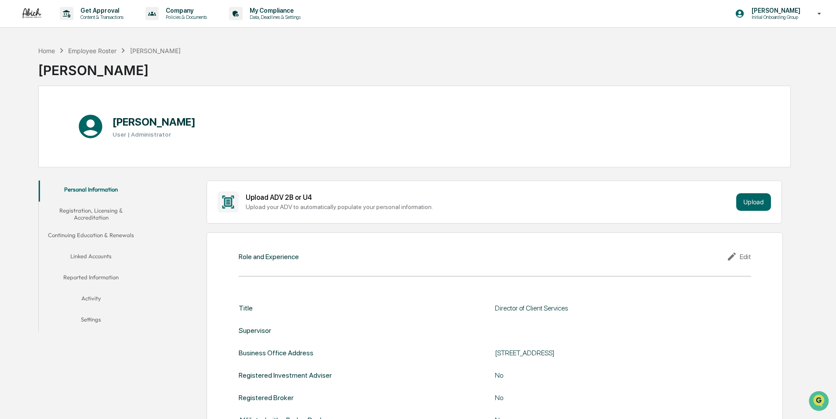
click at [98, 212] on button "Registration, Licensing & Accreditation" at bounding box center [91, 214] width 105 height 25
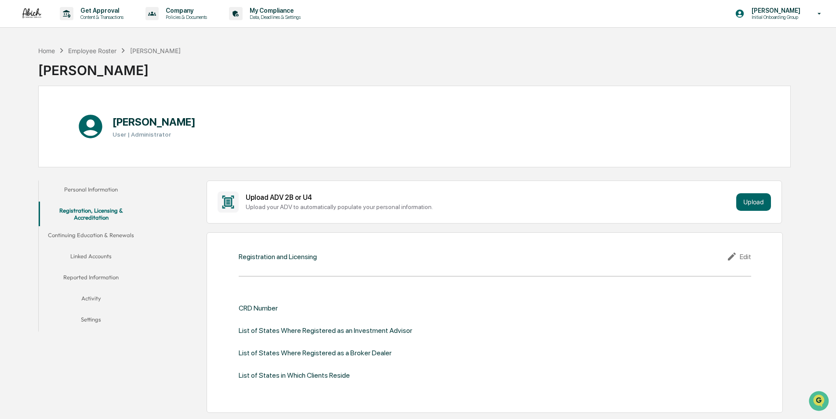
click at [91, 194] on button "Personal Information" at bounding box center [91, 191] width 105 height 21
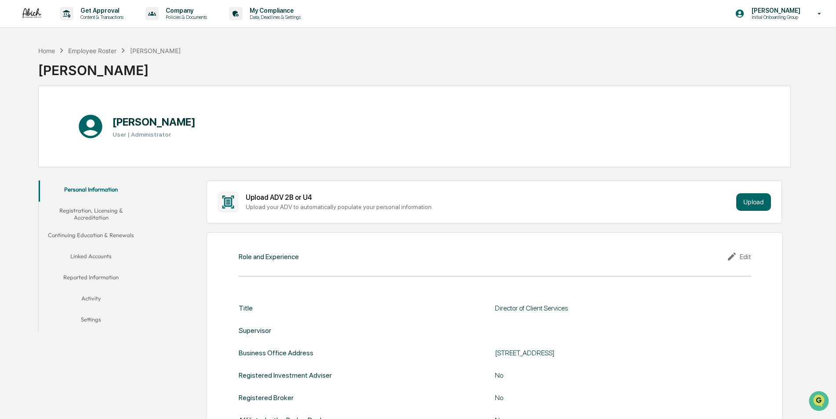
click at [94, 210] on button "Registration, Licensing & Accreditation" at bounding box center [91, 214] width 105 height 25
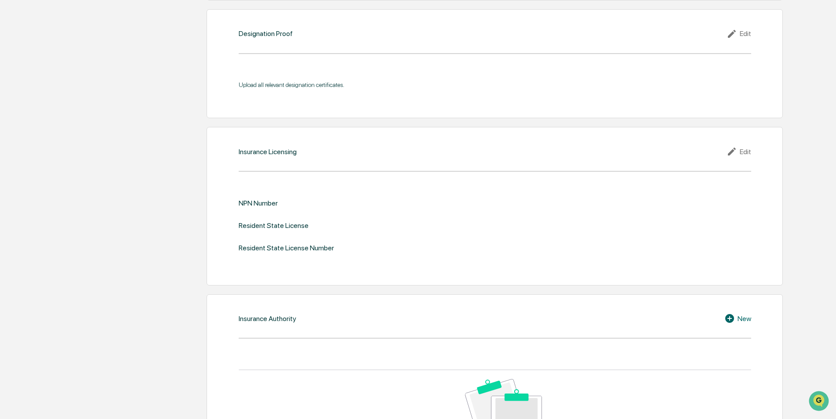
scroll to position [930, 0]
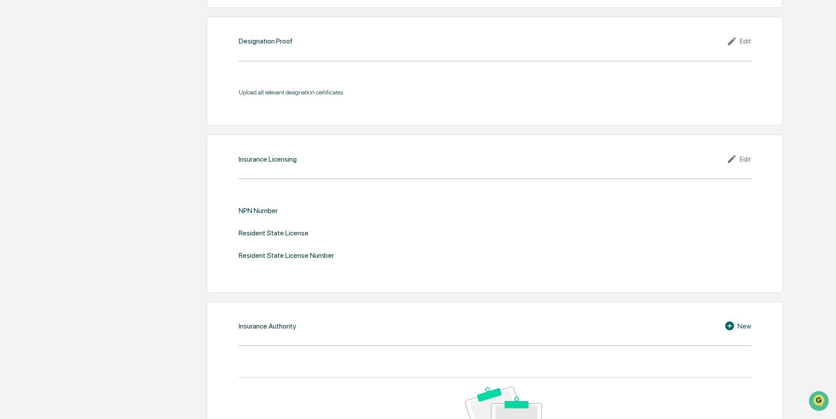
click at [742, 158] on div "Edit" at bounding box center [738, 159] width 25 height 11
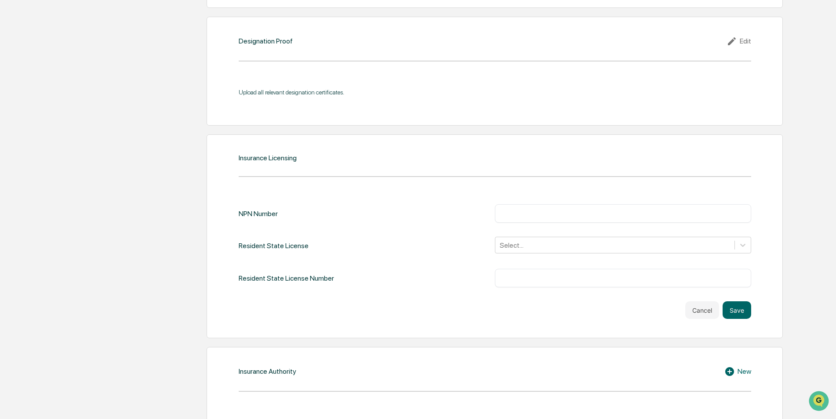
click at [536, 220] on div "​" at bounding box center [623, 213] width 256 height 18
click at [534, 220] on div "​" at bounding box center [623, 213] width 256 height 18
click at [531, 215] on input "text" at bounding box center [622, 213] width 243 height 9
click at [546, 212] on input "text" at bounding box center [622, 213] width 243 height 9
type input "********"
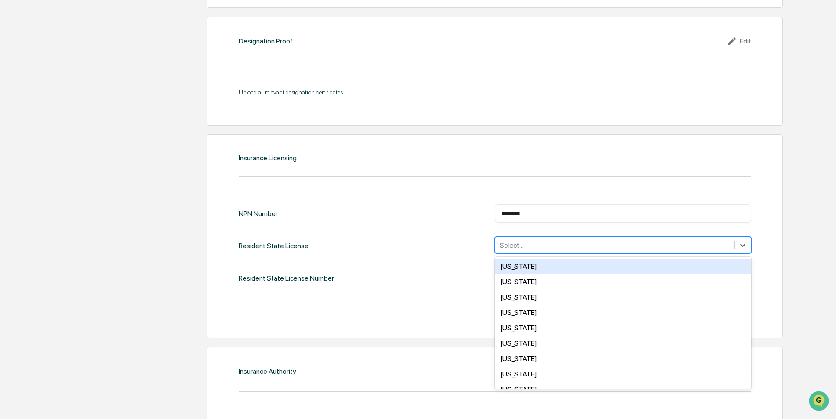
click at [523, 248] on div at bounding box center [615, 245] width 230 height 10
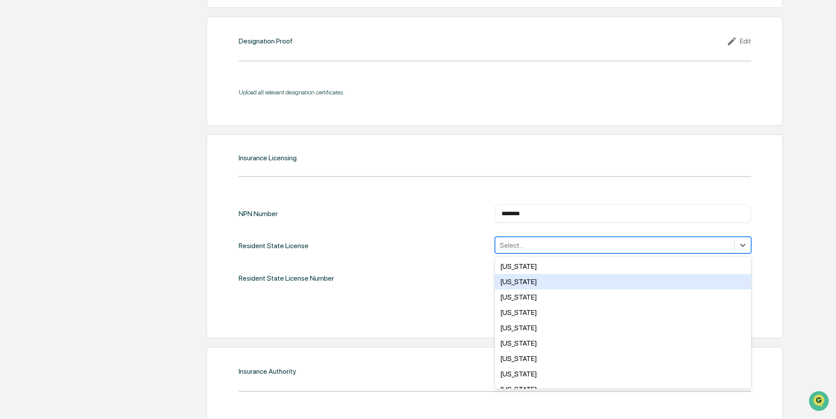
type input "*"
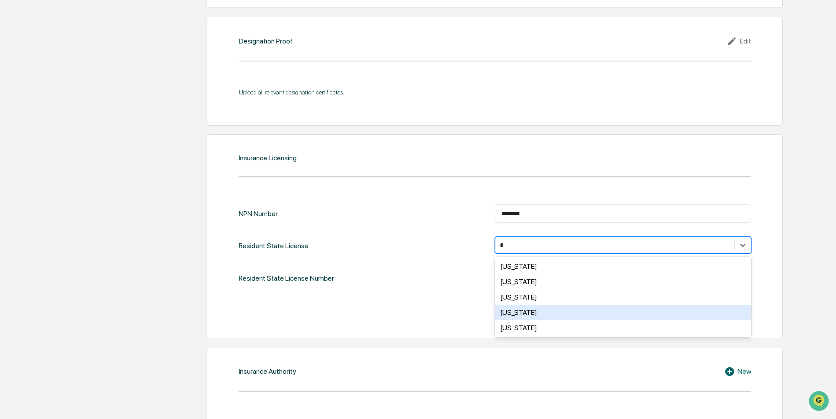
click at [517, 312] on div "[US_STATE]" at bounding box center [623, 312] width 256 height 15
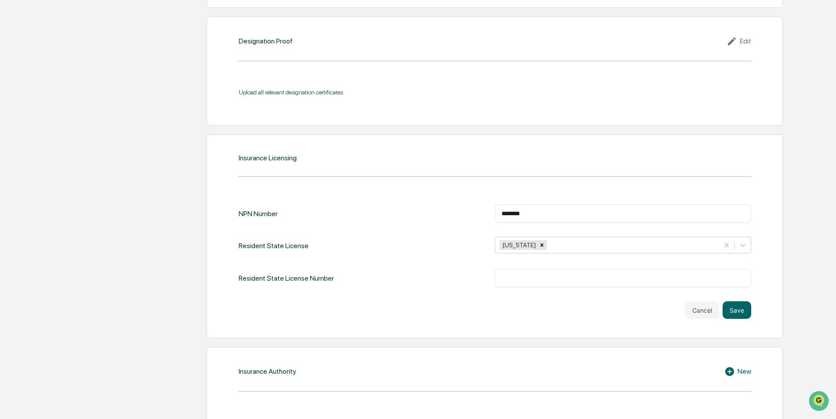
drag, startPoint x: 468, startPoint y: 297, endPoint x: 473, endPoint y: 294, distance: 4.9
click at [468, 297] on div "NPN Number ******** ​ Resident State License [US_STATE] Resident State License …" at bounding box center [495, 261] width 512 height 115
click at [519, 278] on input "text" at bounding box center [622, 278] width 243 height 9
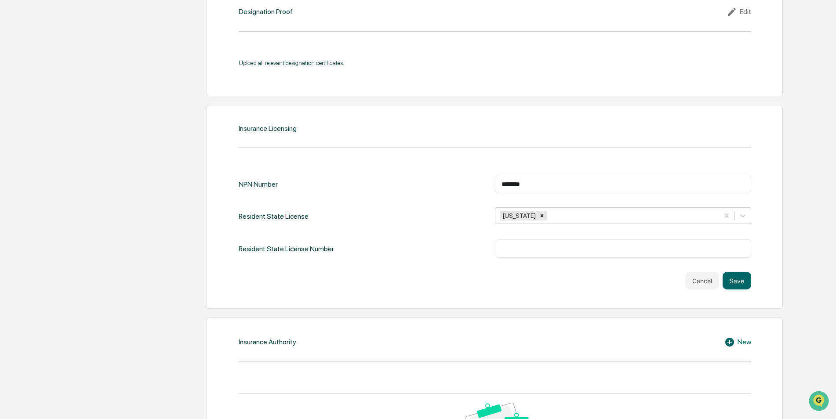
scroll to position [974, 0]
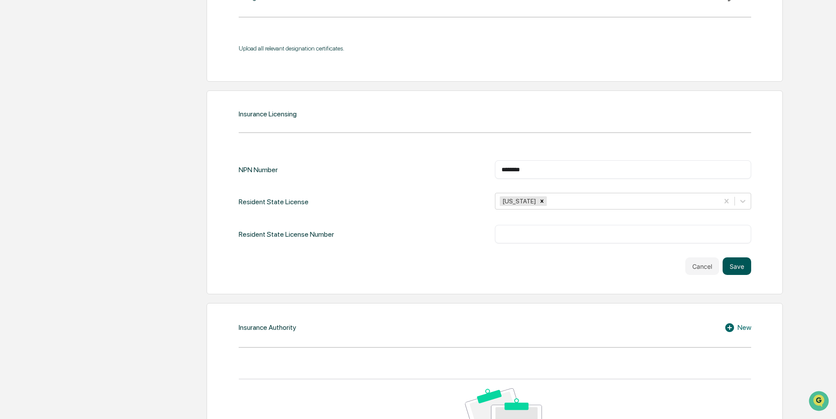
click at [736, 263] on button "Save" at bounding box center [737, 267] width 29 height 18
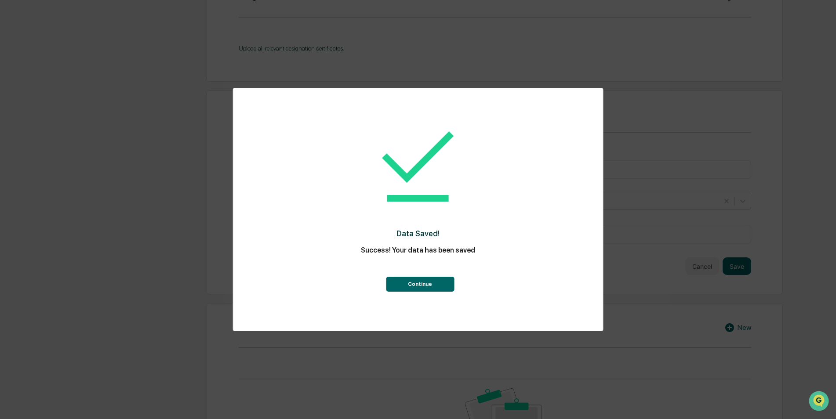
click at [423, 287] on button "Continue" at bounding box center [420, 284] width 68 height 15
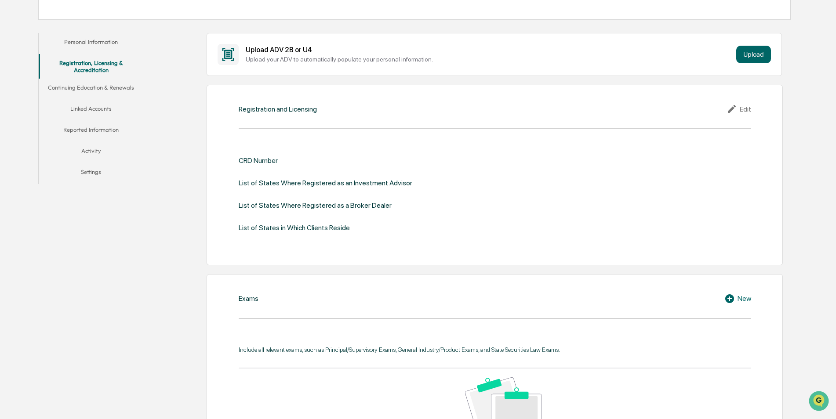
scroll to position [0, 0]
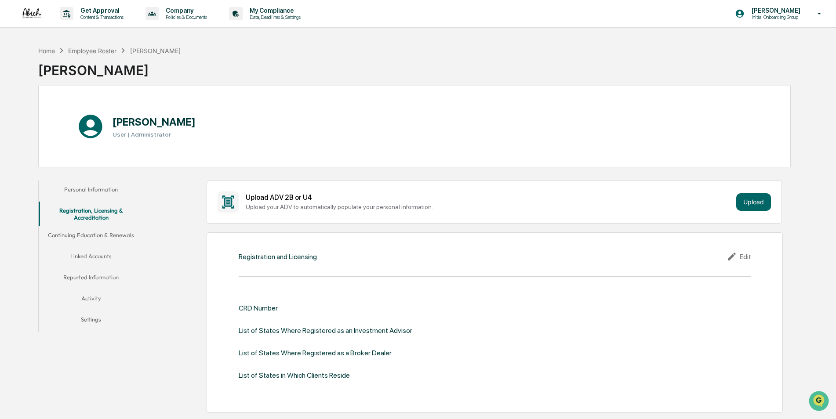
click at [114, 234] on button "Continuing Education & Renewals" at bounding box center [91, 236] width 105 height 21
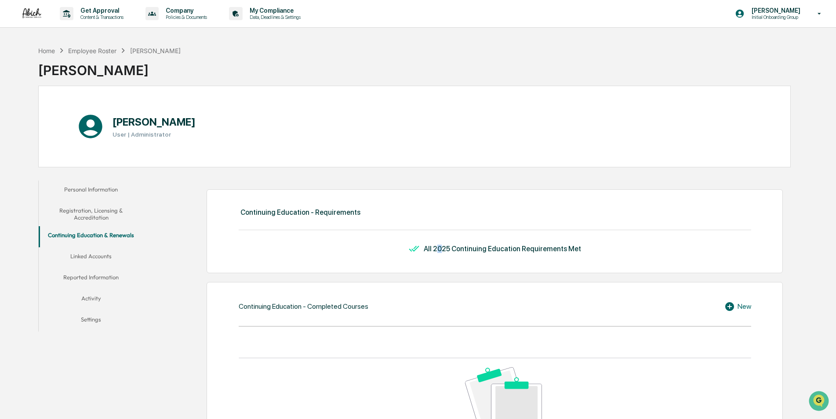
click at [443, 246] on div "All 2025 Continuing Education Requirements Met" at bounding box center [502, 249] width 157 height 8
click at [335, 238] on div "Continuing Education - Requirements All 2025 Continuing Education Requirements …" at bounding box center [495, 231] width 576 height 84
click at [94, 254] on button "Linked Accounts" at bounding box center [91, 257] width 105 height 21
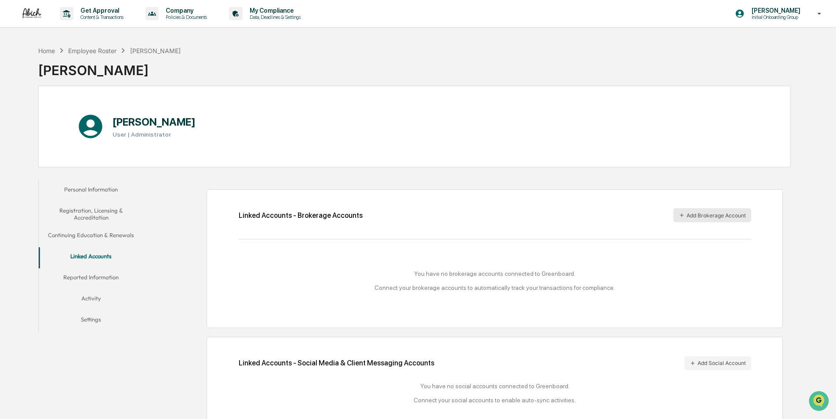
click at [710, 218] on button "Add Brokerage Account" at bounding box center [712, 215] width 78 height 14
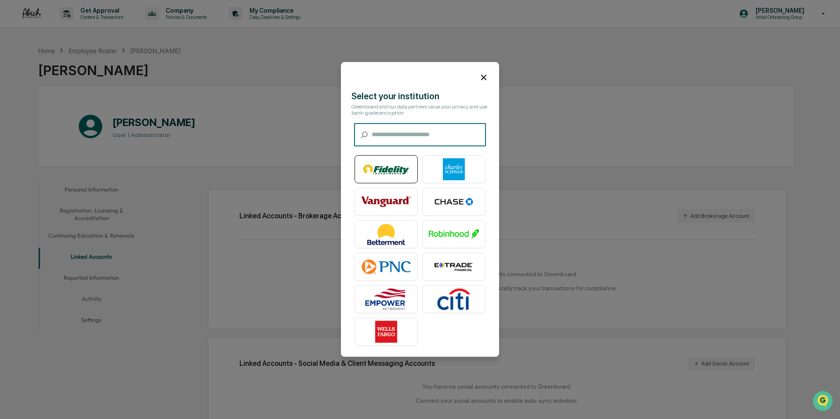
click at [387, 169] on img at bounding box center [386, 170] width 50 height 22
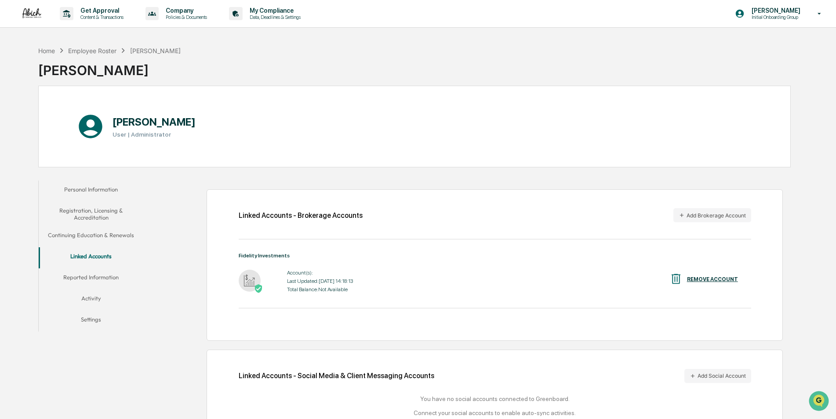
scroll to position [42, 0]
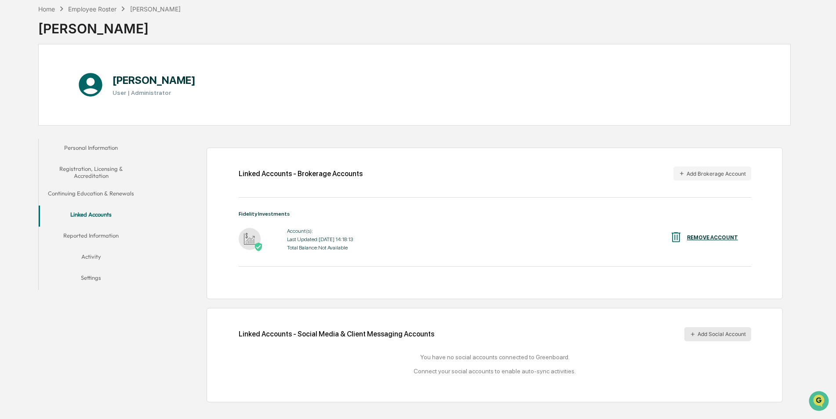
click at [709, 337] on button "Add Social Account" at bounding box center [717, 334] width 67 height 14
click at [100, 236] on button "Reported Information" at bounding box center [91, 237] width 105 height 21
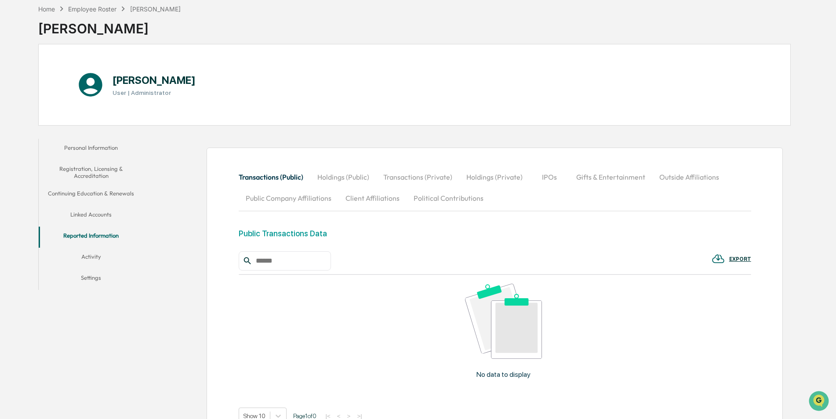
click at [332, 180] on button "Holdings (Public)" at bounding box center [343, 177] width 66 height 21
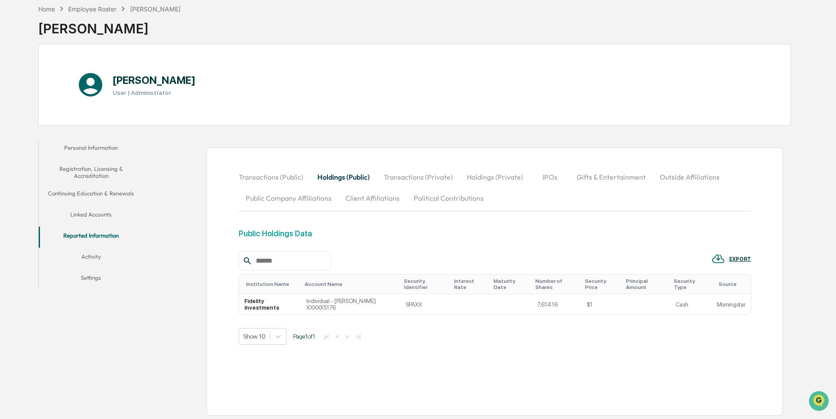
click at [283, 176] on button "Transactions (Public)" at bounding box center [275, 177] width 72 height 21
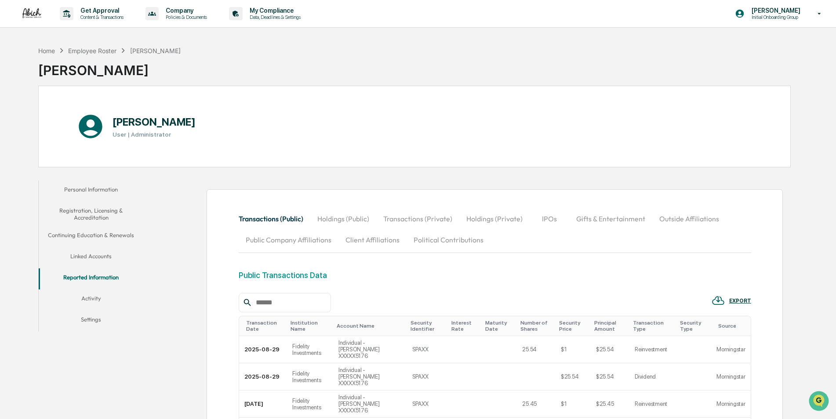
click at [360, 216] on button "Holdings (Public)" at bounding box center [343, 218] width 66 height 21
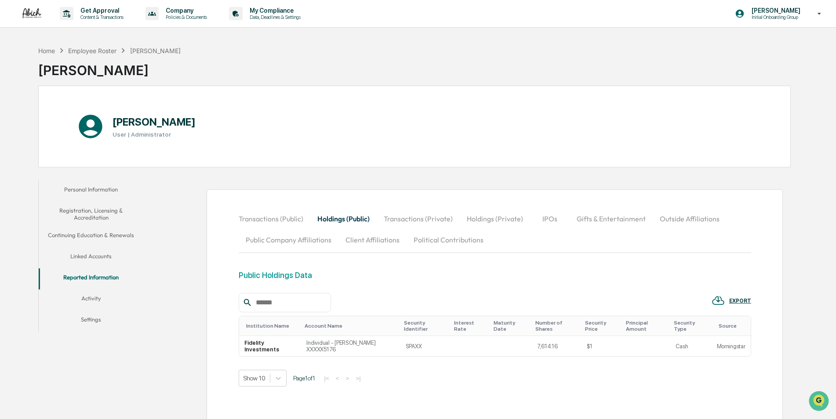
click at [407, 225] on button "Transactions (Private)" at bounding box center [418, 218] width 83 height 21
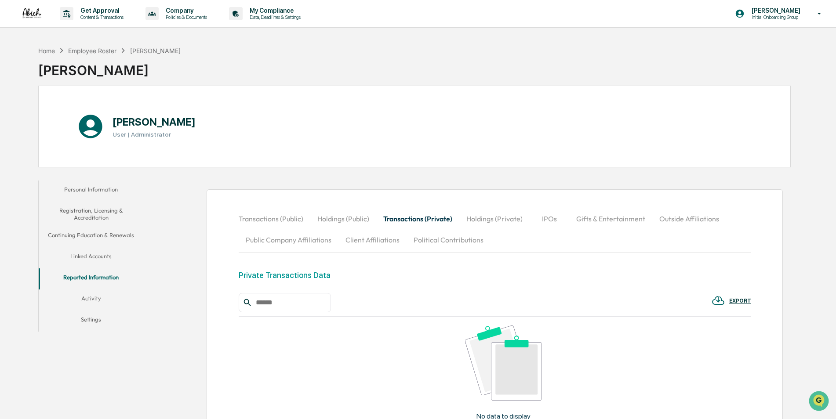
click at [501, 221] on button "Holdings (Private)" at bounding box center [494, 218] width 70 height 21
click at [565, 219] on button "IPOs" at bounding box center [550, 218] width 40 height 21
drag, startPoint x: 635, startPoint y: 219, endPoint x: 650, endPoint y: 218, distance: 14.1
click at [637, 219] on button "Gifts & Entertainment" at bounding box center [610, 218] width 83 height 21
click at [682, 219] on button "Outside Affiliations" at bounding box center [690, 218] width 74 height 21
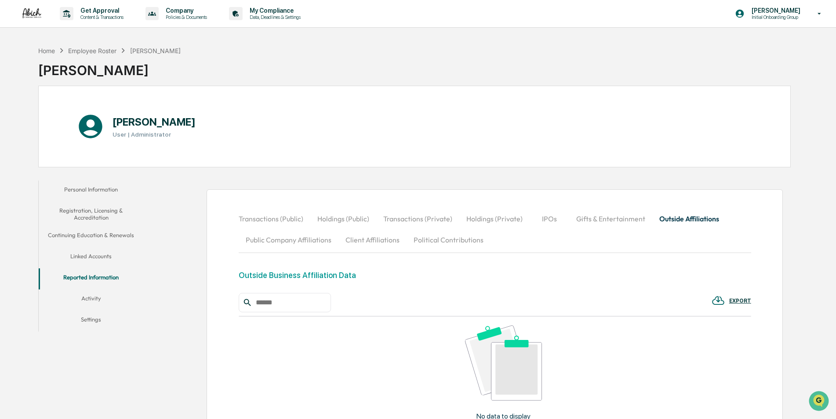
click at [467, 239] on button "Political Contributions" at bounding box center [449, 239] width 84 height 21
click at [375, 240] on button "Client Affiliations" at bounding box center [372, 239] width 68 height 21
click at [299, 243] on button "Public Company Affiliations" at bounding box center [289, 239] width 100 height 21
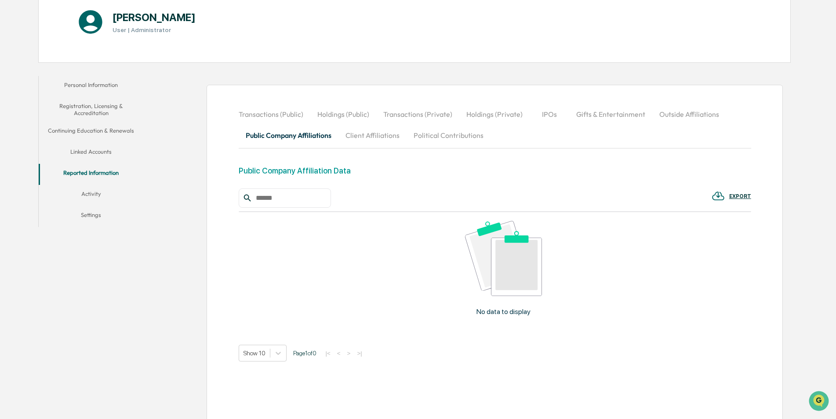
scroll to position [78, 0]
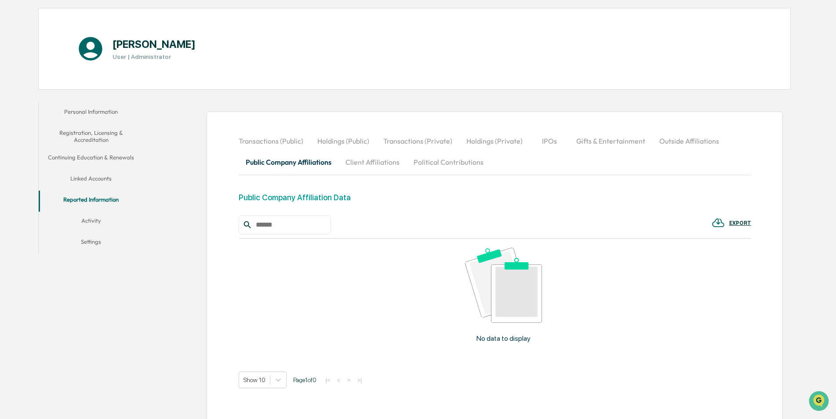
click at [89, 225] on button "Activity" at bounding box center [91, 222] width 105 height 21
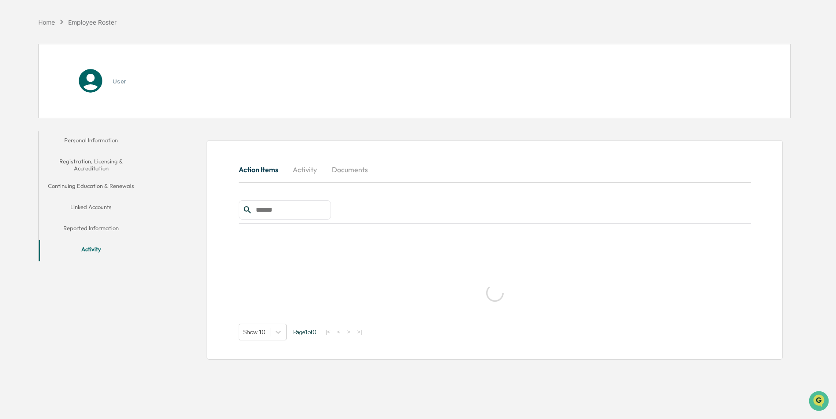
scroll to position [42, 0]
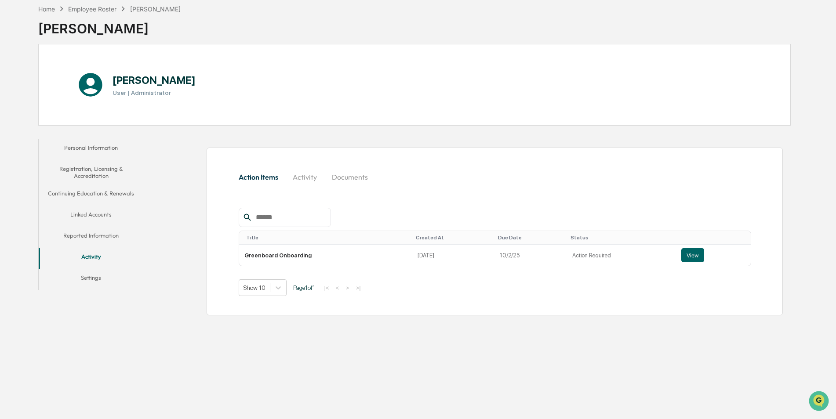
click at [93, 274] on button "Settings" at bounding box center [91, 279] width 105 height 21
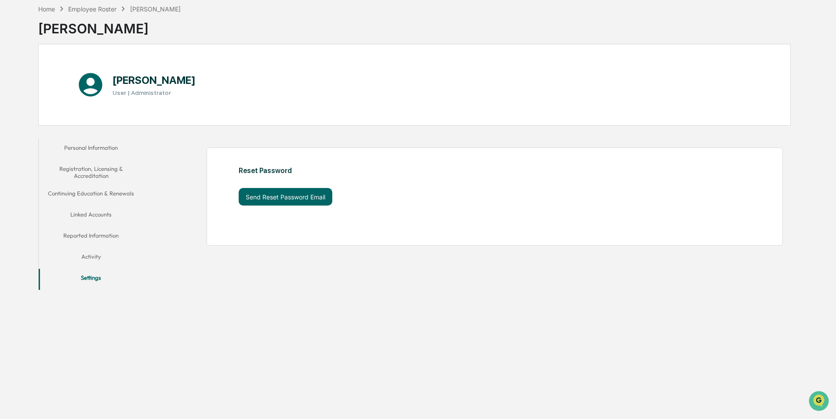
click at [93, 260] on button "Activity" at bounding box center [91, 258] width 105 height 21
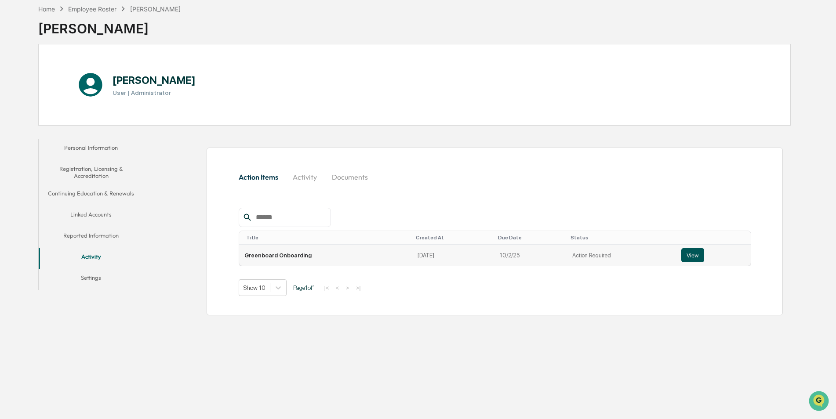
click at [683, 257] on button "View" at bounding box center [692, 255] width 23 height 14
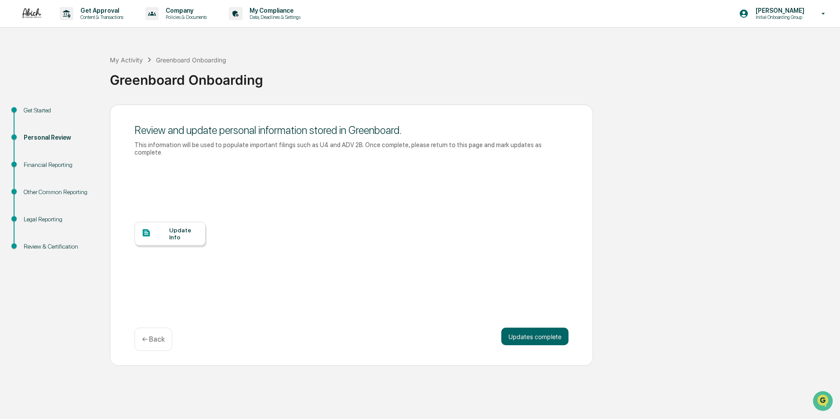
click at [52, 216] on div "Legal Reporting" at bounding box center [60, 219] width 72 height 9
click at [31, 168] on div "Financial Reporting" at bounding box center [60, 164] width 72 height 9
click at [31, 163] on div "Financial Reporting" at bounding box center [60, 164] width 72 height 9
click at [549, 330] on button "Updates complete" at bounding box center [534, 337] width 67 height 18
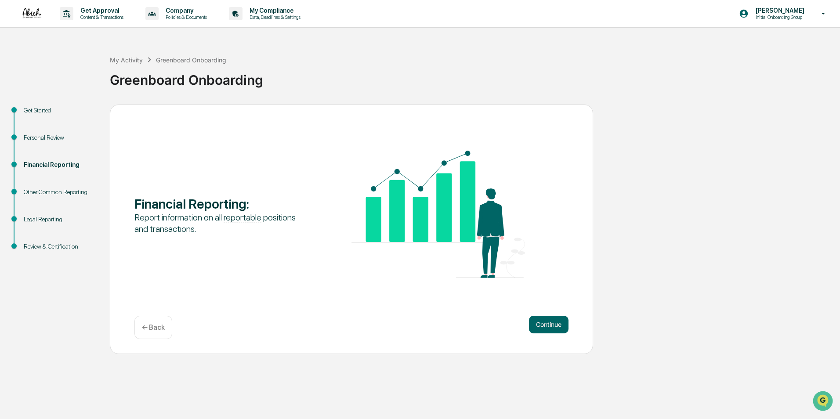
click at [549, 330] on button "Continue" at bounding box center [549, 325] width 40 height 18
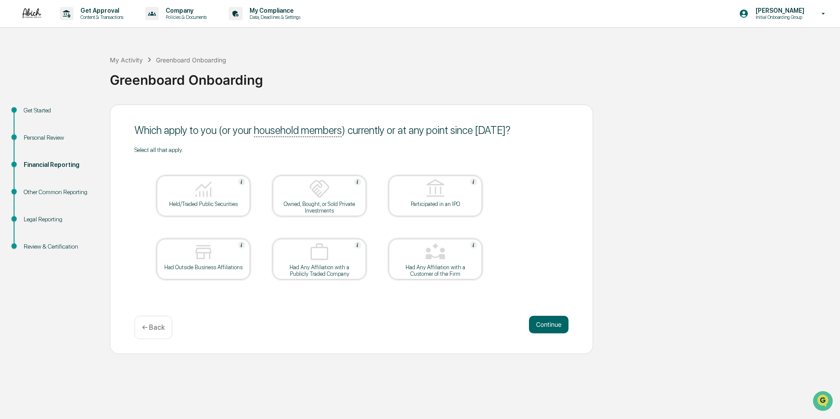
drag, startPoint x: 142, startPoint y: 134, endPoint x: 520, endPoint y: 136, distance: 378.8
click at [520, 136] on div "Which apply to you (or your household members ) currently or at any point since…" at bounding box center [351, 130] width 434 height 13
click at [547, 321] on button "Continue" at bounding box center [549, 325] width 40 height 18
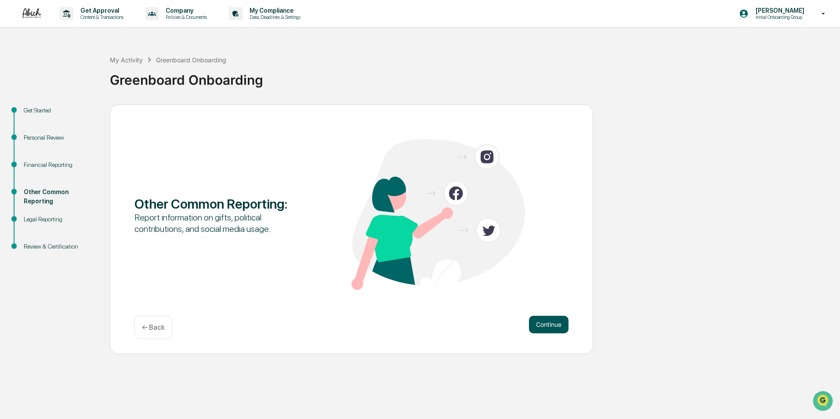
click at [554, 329] on button "Continue" at bounding box center [549, 325] width 40 height 18
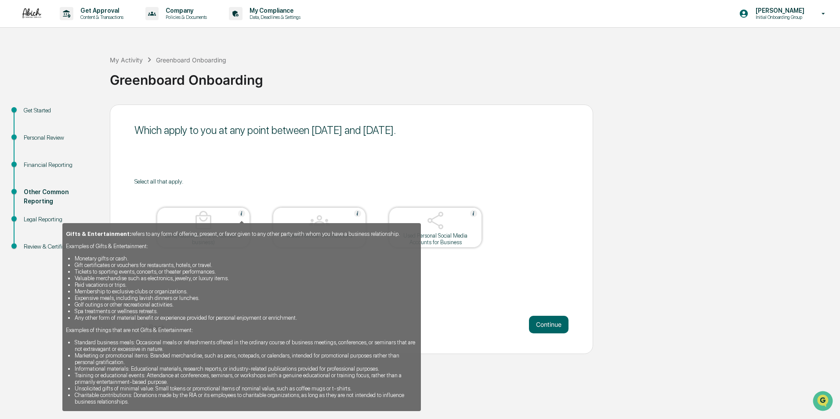
click at [243, 213] on img at bounding box center [241, 213] width 7 height 7
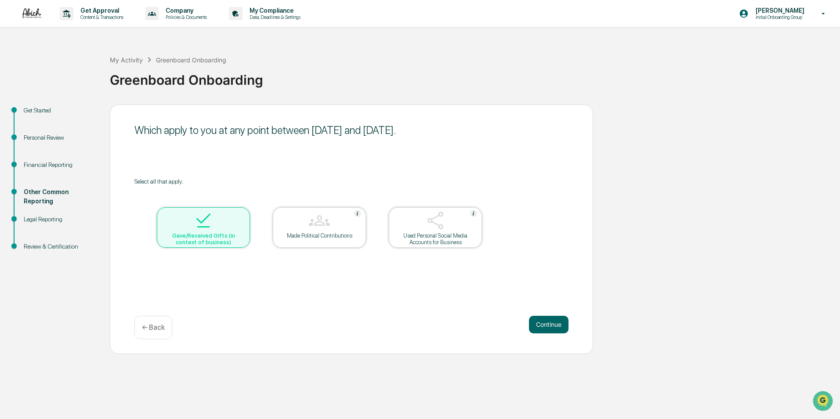
click at [215, 229] on div at bounding box center [204, 221] width 88 height 22
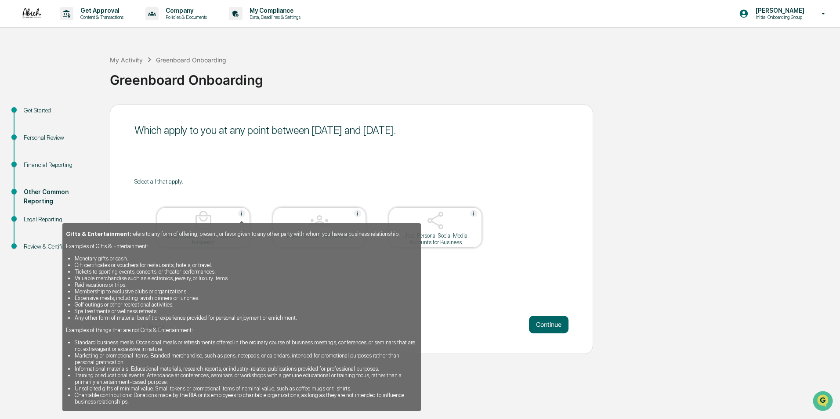
click at [242, 214] on img at bounding box center [241, 213] width 7 height 7
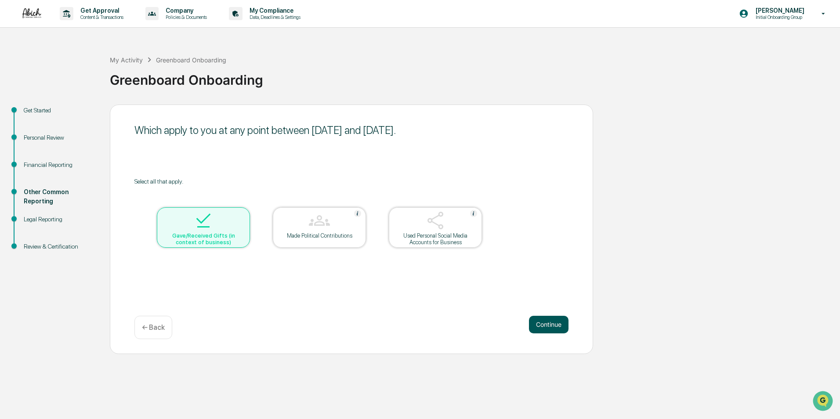
click at [548, 323] on button "Continue" at bounding box center [549, 325] width 40 height 18
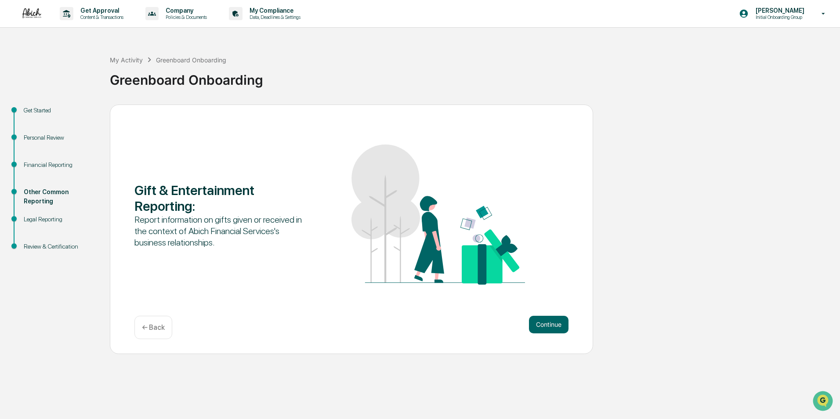
click at [548, 323] on button "Continue" at bounding box center [549, 325] width 40 height 18
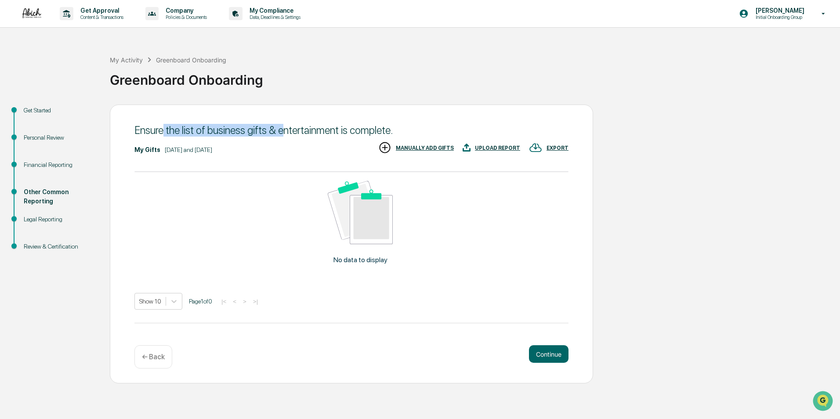
drag, startPoint x: 162, startPoint y: 134, endPoint x: 280, endPoint y: 139, distance: 118.3
click at [280, 139] on div "Ensure the list of business gifts & entertainment is complete." at bounding box center [351, 131] width 434 height 22
drag, startPoint x: 485, startPoint y: 231, endPoint x: 485, endPoint y: 225, distance: 5.3
click at [485, 231] on div "No data to display" at bounding box center [360, 226] width 452 height 108
click at [434, 146] on div "MANUALLY ADD GIFTS" at bounding box center [425, 148] width 58 height 6
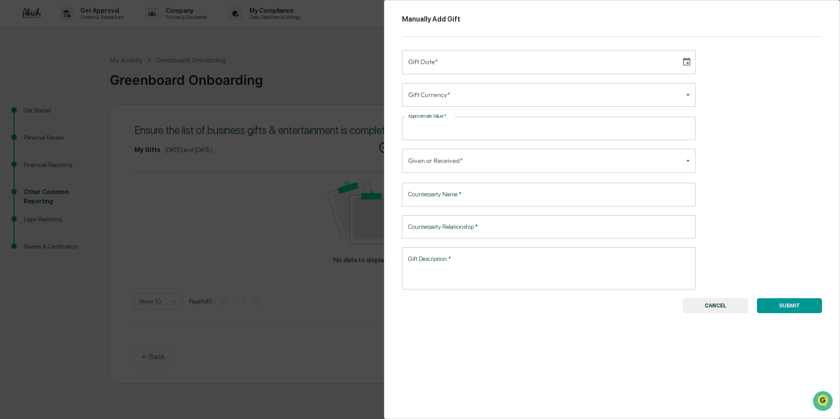
type input "**********"
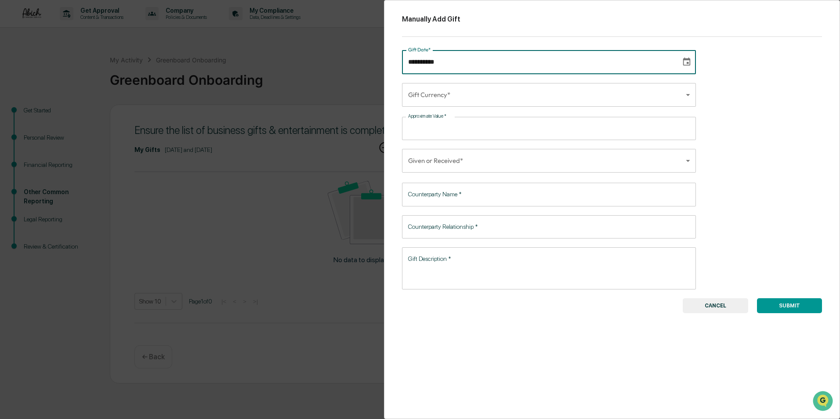
click at [452, 61] on input "**********" at bounding box center [538, 62] width 273 height 24
click at [684, 94] on body "Get Approval Content & Transactions Company Policies & Documents My Compliance …" at bounding box center [420, 209] width 840 height 419
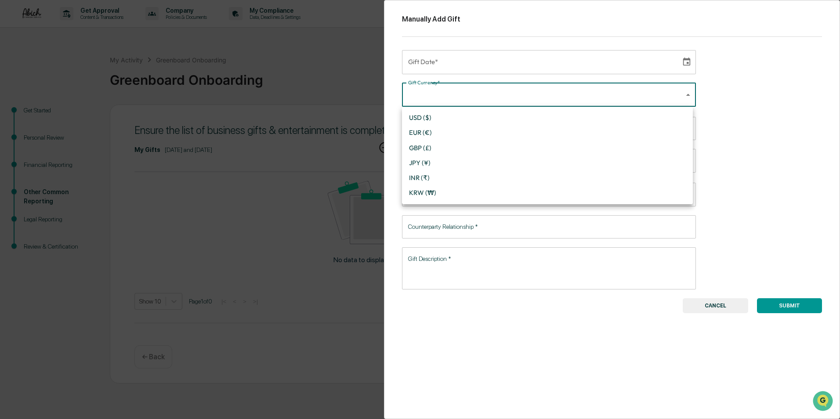
click at [471, 113] on li "USD ($)" at bounding box center [547, 117] width 291 height 15
type input "*"
click at [459, 128] on input "Approximate Value   *" at bounding box center [556, 128] width 280 height 23
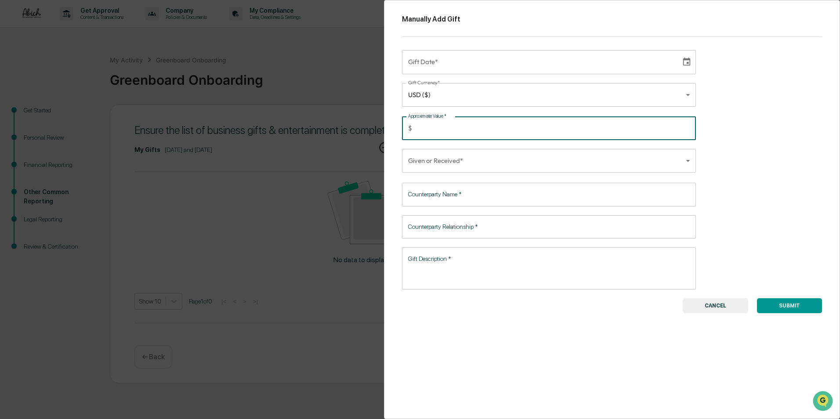
click at [683, 131] on input "**" at bounding box center [556, 128] width 280 height 23
click at [683, 123] on input "**" at bounding box center [556, 128] width 280 height 23
type input "*"
click at [686, 130] on input "*" at bounding box center [556, 128] width 280 height 23
drag, startPoint x: 495, startPoint y: 177, endPoint x: 495, endPoint y: 171, distance: 5.7
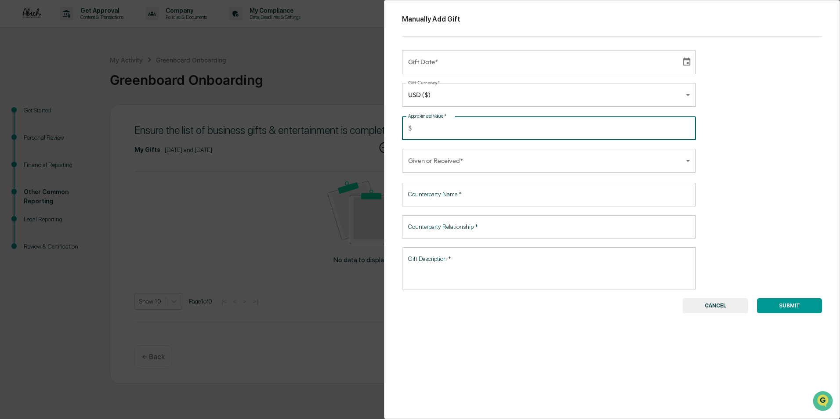
click at [494, 177] on div "Manually Add Gift Gift Date* Gift Date* Gift Currency* USD ($) * Currency Appro…" at bounding box center [612, 209] width 456 height 419
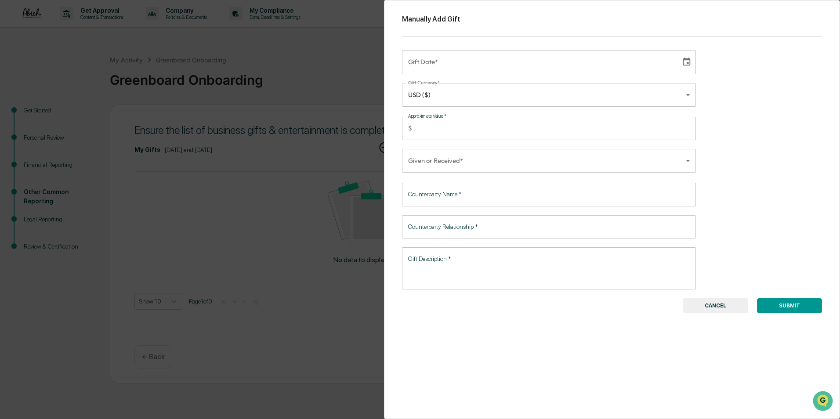
click at [498, 169] on body "Get Approval Content & Transactions Company Policies & Documents My Compliance …" at bounding box center [420, 209] width 840 height 419
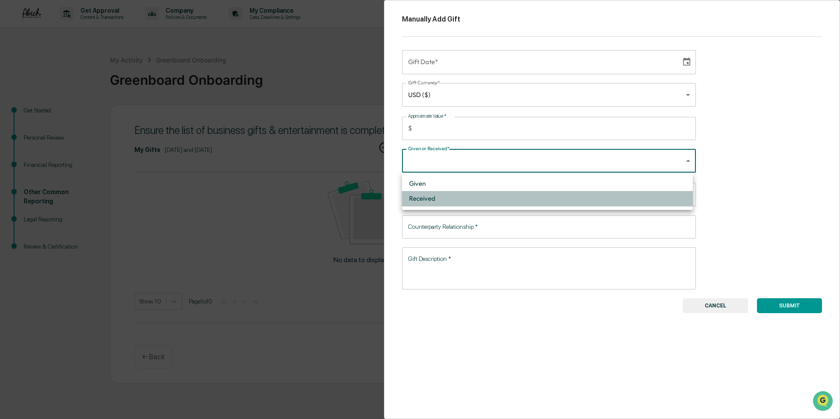
click at [488, 200] on li "Received" at bounding box center [547, 198] width 291 height 15
type input "********"
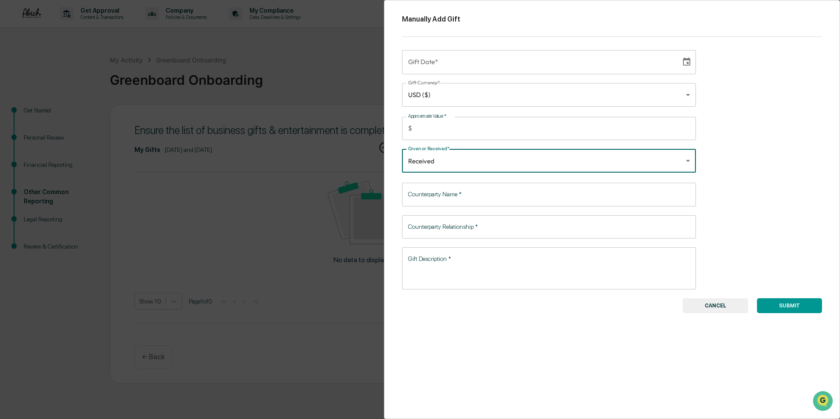
click at [488, 200] on input "Counterparty Name   *" at bounding box center [549, 194] width 294 height 23
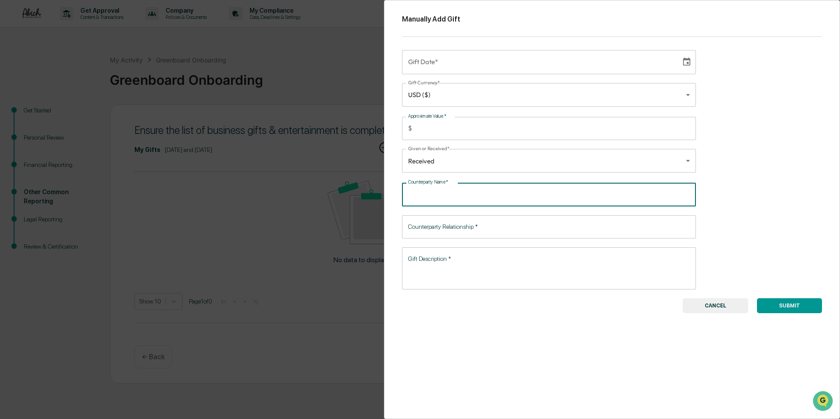
type input "**********"
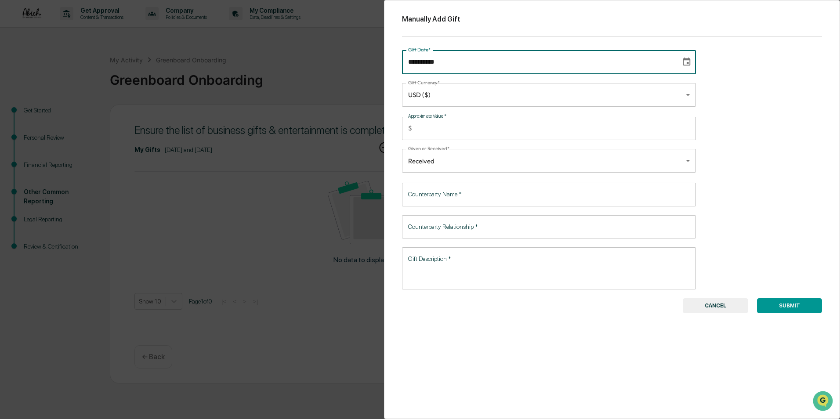
click at [483, 62] on input "**********" at bounding box center [538, 62] width 273 height 24
click at [563, 59] on input "**********" at bounding box center [538, 62] width 273 height 24
click at [686, 63] on icon "Choose date" at bounding box center [687, 62] width 10 height 10
click at [514, 87] on icon "Previous month" at bounding box center [512, 88] width 10 height 10
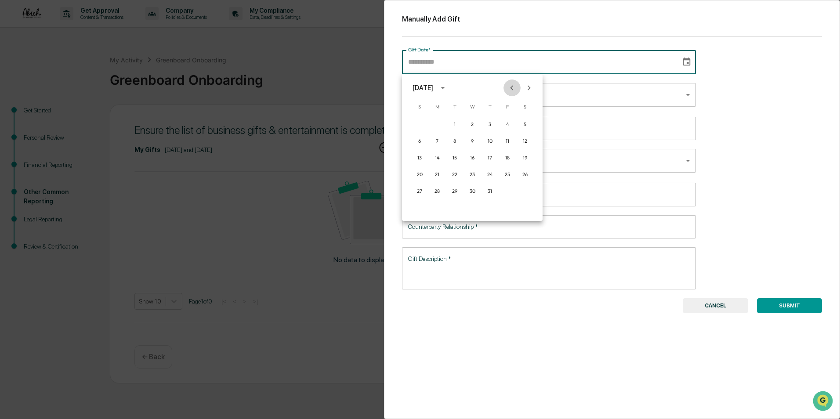
click at [514, 87] on icon "Previous month" at bounding box center [512, 88] width 10 height 10
click at [531, 88] on icon "Next month" at bounding box center [529, 88] width 10 height 10
click at [474, 175] on button "25" at bounding box center [473, 175] width 16 height 16
type input "**********"
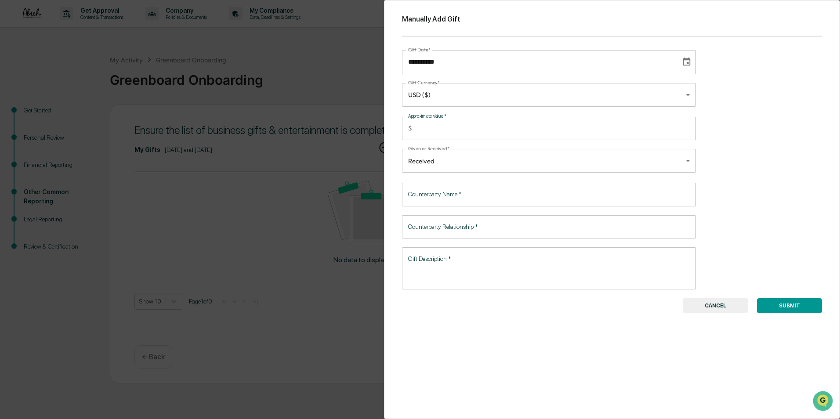
click at [458, 193] on input "Counterparty Name   *" at bounding box center [549, 194] width 294 height 23
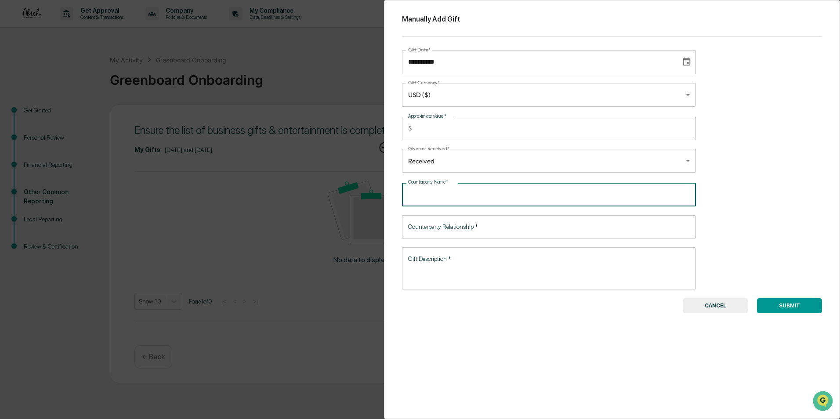
click at [459, 230] on input "Counterparty Relationship   *" at bounding box center [549, 226] width 294 height 23
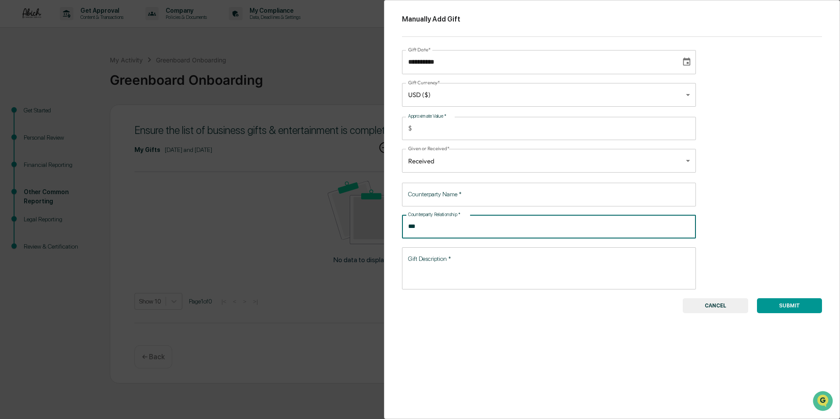
type input "***"
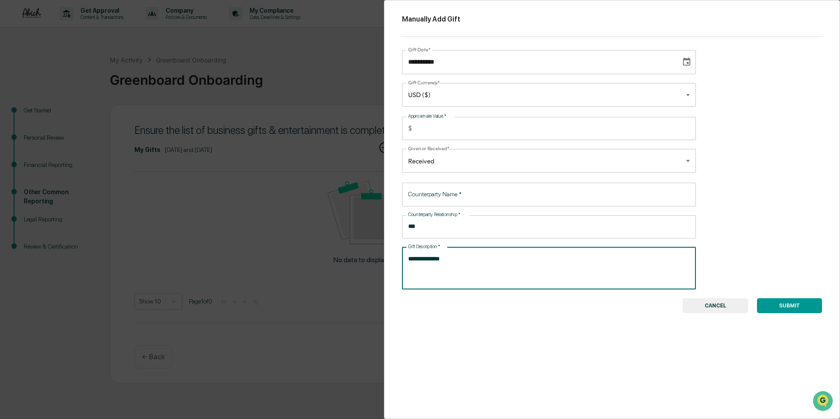
type textarea "**********"
click at [449, 188] on div "Counterparty Name   * Counterparty Name   *" at bounding box center [549, 194] width 294 height 23
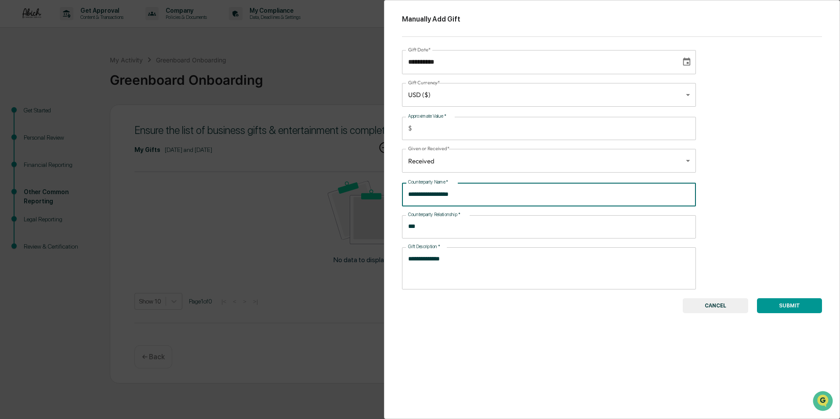
type input "**********"
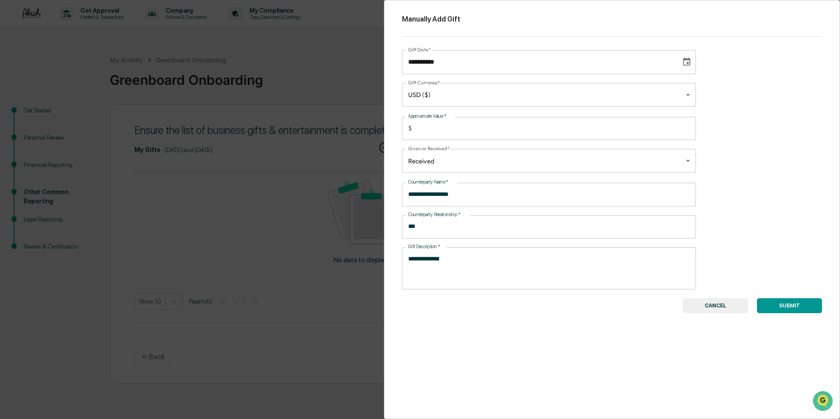
click at [790, 301] on button "SUBMIT" at bounding box center [789, 305] width 65 height 15
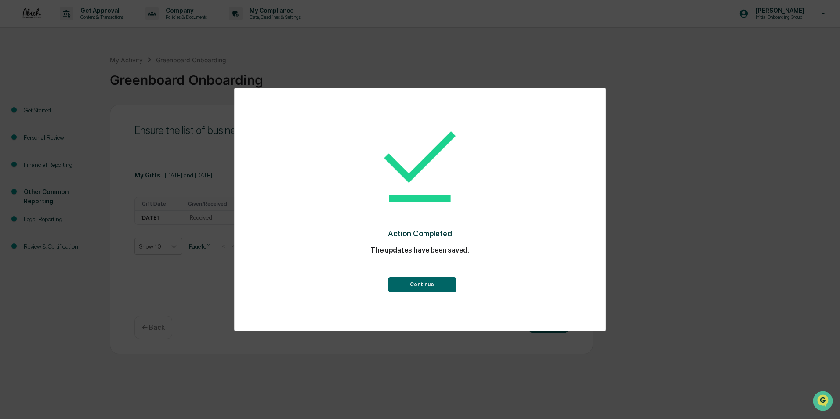
click at [429, 287] on button "Continue" at bounding box center [422, 284] width 68 height 15
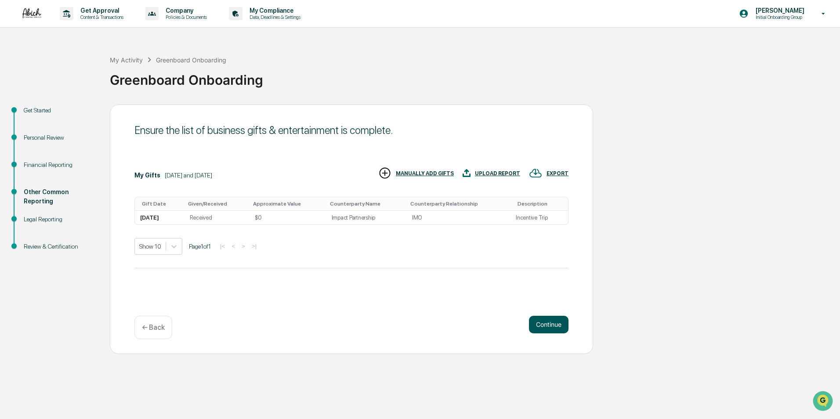
click at [544, 323] on button "Continue" at bounding box center [549, 325] width 40 height 18
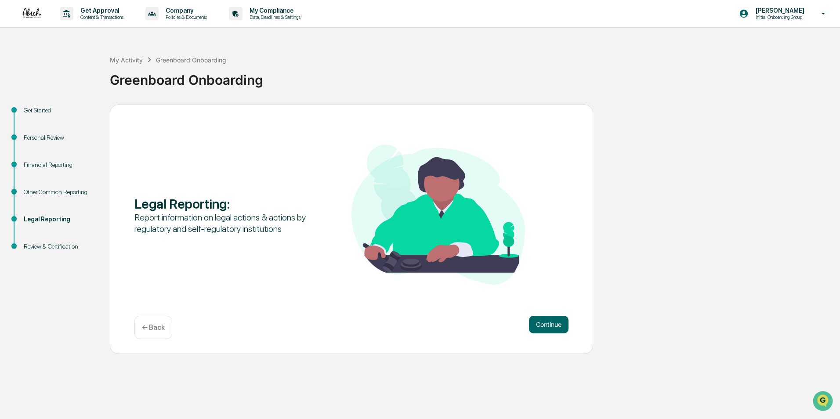
click at [544, 323] on button "Continue" at bounding box center [549, 325] width 40 height 18
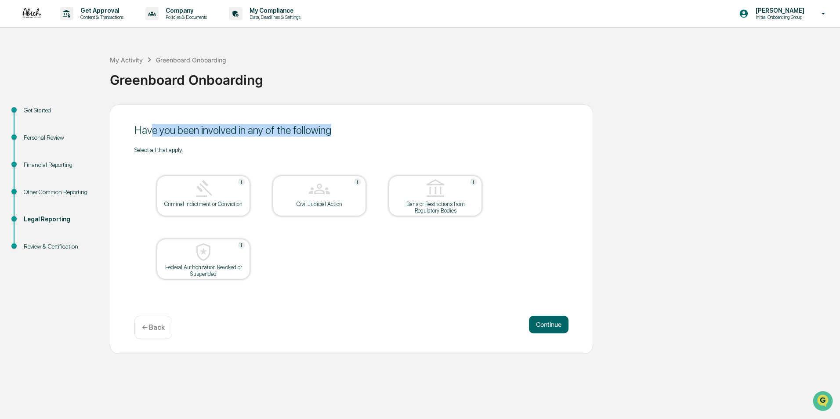
drag, startPoint x: 156, startPoint y: 127, endPoint x: 361, endPoint y: 139, distance: 206.0
click at [361, 139] on div "Have you been involved in any of the following" at bounding box center [351, 131] width 434 height 22
click at [548, 326] on button "Continue" at bounding box center [549, 325] width 40 height 18
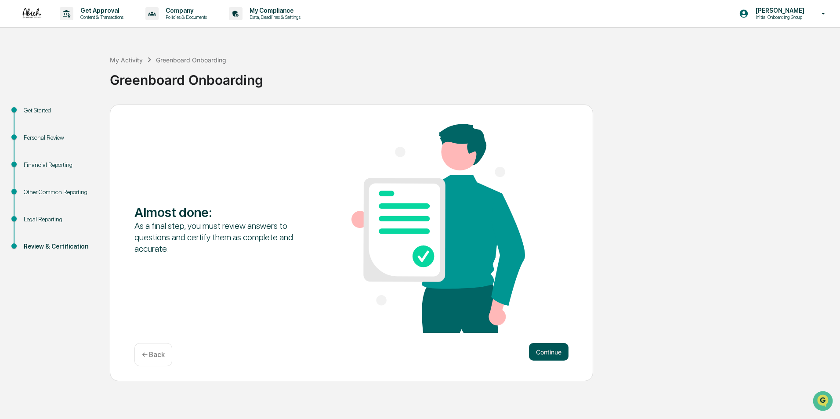
click at [537, 352] on button "Continue" at bounding box center [549, 352] width 40 height 18
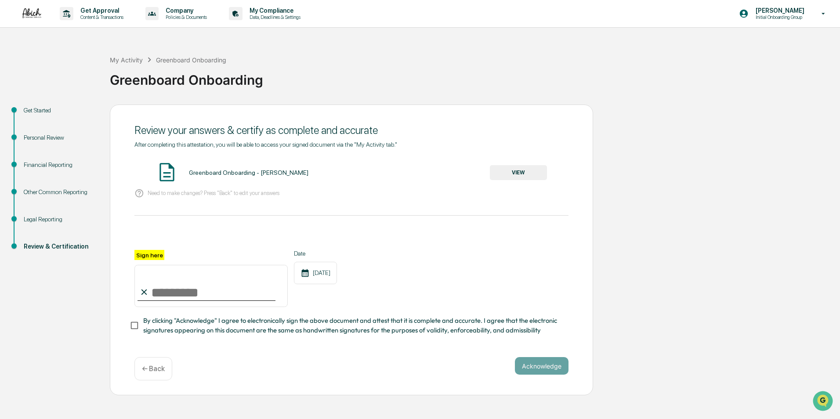
click at [160, 287] on input "Sign here" at bounding box center [210, 286] width 153 height 42
type input "**********"
click at [541, 367] on button "Acknowledge" at bounding box center [542, 366] width 54 height 18
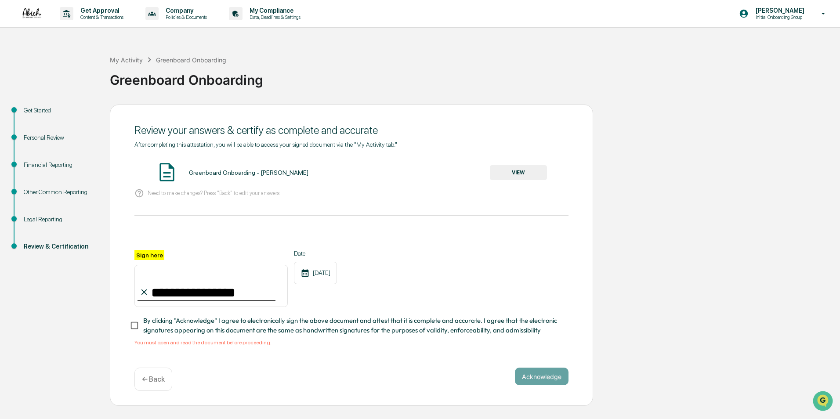
click at [211, 327] on span "By clicking "Acknowledge" I agree to electronically sign the above document and…" at bounding box center [352, 326] width 418 height 20
click at [505, 172] on button "VIEW" at bounding box center [518, 172] width 57 height 15
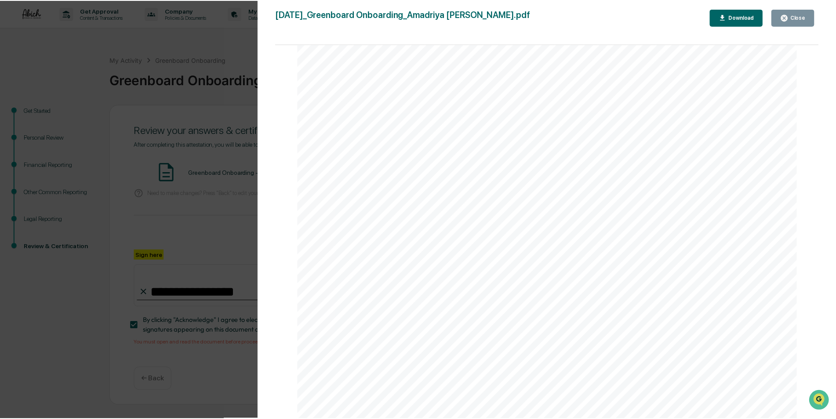
scroll to position [3312, 0]
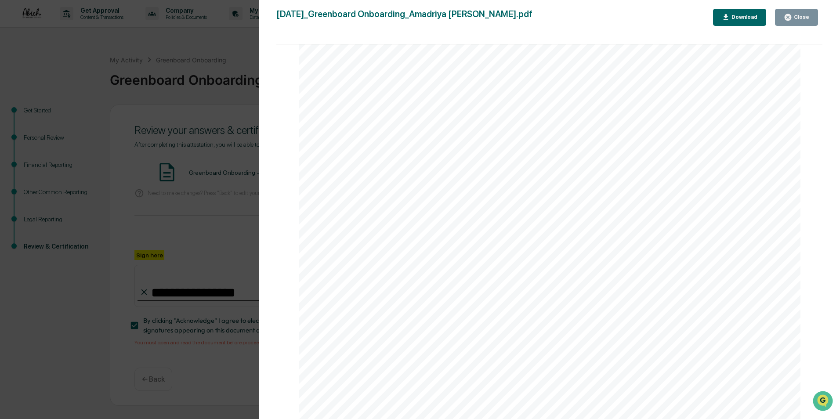
click at [790, 16] on icon "button" at bounding box center [788, 17] width 7 height 7
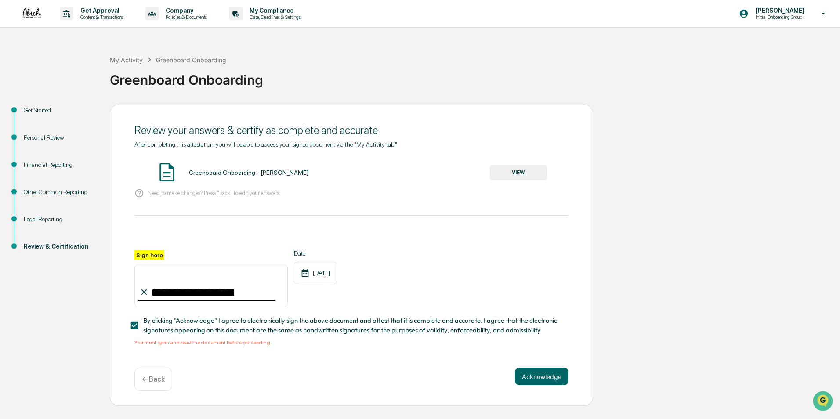
click at [278, 372] on div "Acknowledge ← Back" at bounding box center [351, 379] width 434 height 23
click at [535, 381] on button "Acknowledge" at bounding box center [542, 377] width 54 height 18
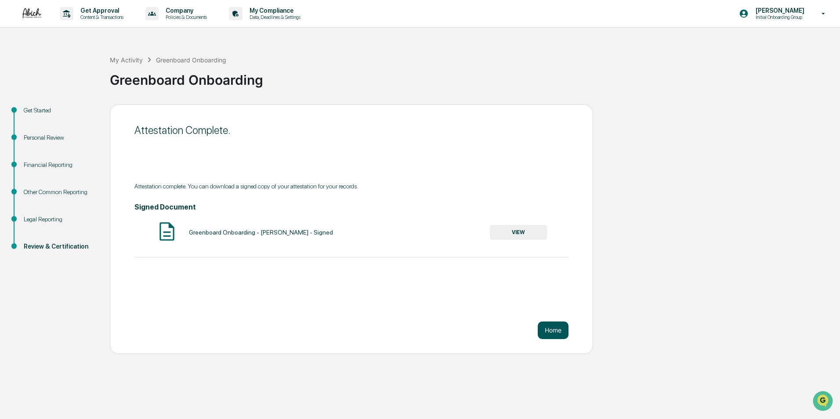
click at [541, 333] on button "Home" at bounding box center [553, 331] width 31 height 18
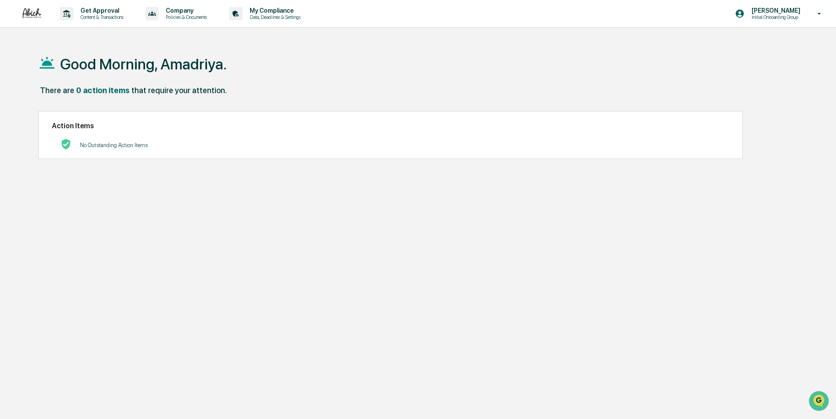
drag, startPoint x: 445, startPoint y: 251, endPoint x: 357, endPoint y: 189, distance: 107.2
click at [442, 249] on div "Good Morning, Amadriya. There are 0 action items that require your attention. A…" at bounding box center [414, 251] width 779 height 419
click at [295, 15] on p "Data, Deadlines & Settings" at bounding box center [274, 17] width 62 height 6
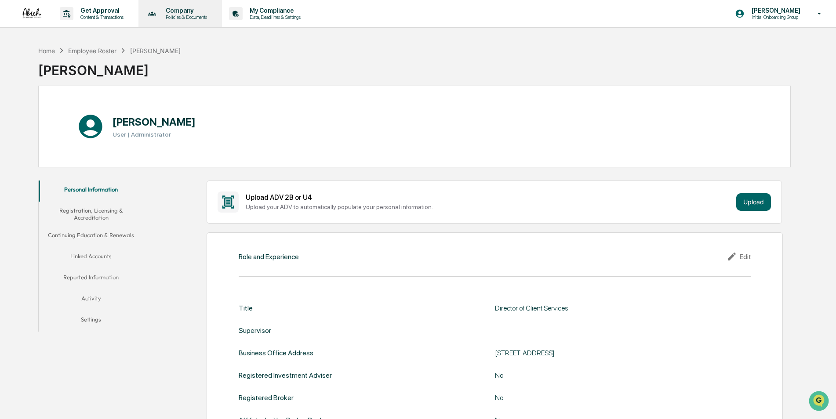
click at [192, 19] on p "Policies & Documents" at bounding box center [185, 17] width 53 height 6
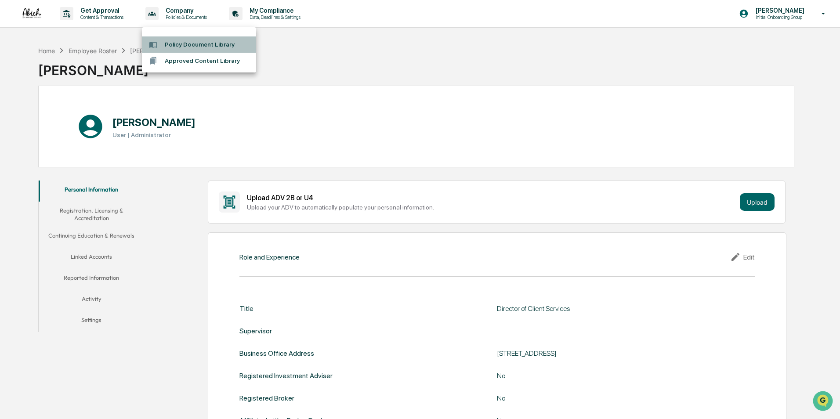
click at [178, 48] on li "Policy Document Library" at bounding box center [199, 44] width 114 height 16
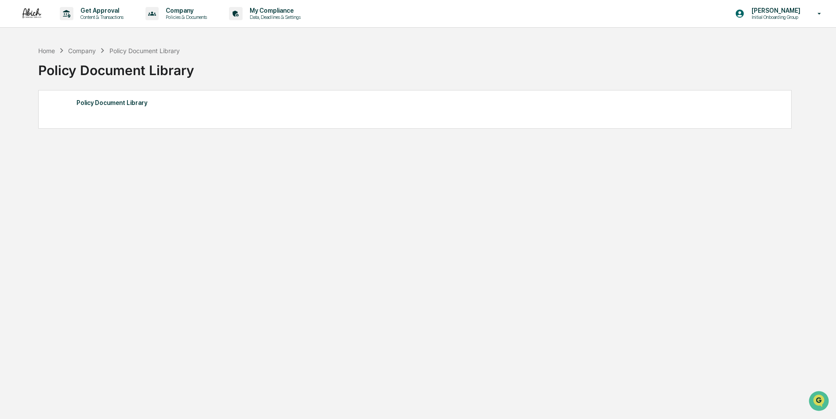
click at [76, 112] on div "Policy Document Library" at bounding box center [414, 109] width 753 height 39
click at [112, 102] on div "Policy Document Library" at bounding box center [414, 102] width 677 height 11
drag, startPoint x: 112, startPoint y: 102, endPoint x: 286, endPoint y: 81, distance: 175.2
click at [286, 81] on div "Policy Document Library" at bounding box center [414, 68] width 752 height 26
click at [201, 17] on p "Policies & Documents" at bounding box center [185, 17] width 53 height 6
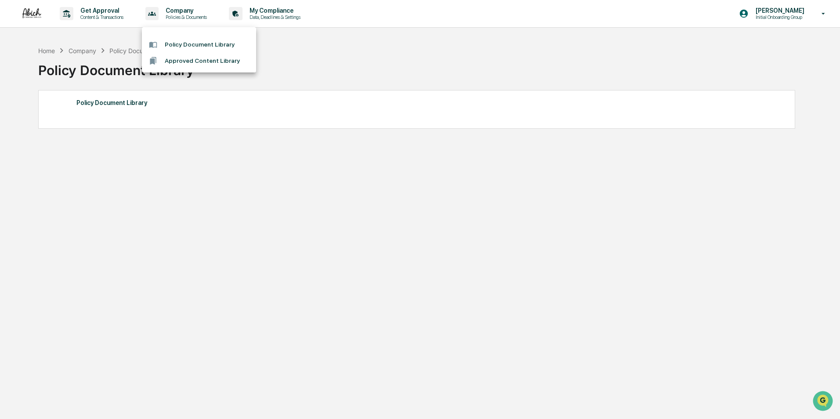
drag, startPoint x: 219, startPoint y: 150, endPoint x: 209, endPoint y: 135, distance: 18.0
click at [218, 149] on div at bounding box center [420, 209] width 840 height 419
click at [176, 17] on p "Policies & Documents" at bounding box center [185, 17] width 53 height 6
click at [185, 50] on li "Policy Document Library" at bounding box center [199, 44] width 114 height 16
click at [185, 11] on p "Company" at bounding box center [185, 10] width 53 height 7
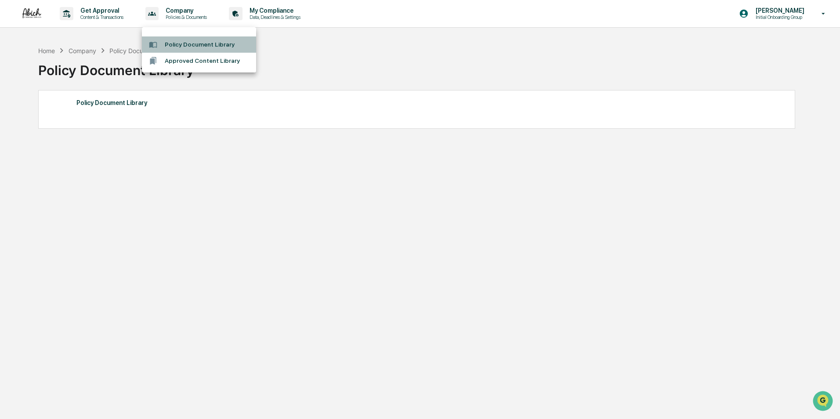
click at [188, 42] on li "Policy Document Library" at bounding box center [199, 44] width 114 height 16
click at [171, 141] on div "Home Company Policy Document Library Policy Document Library Policy Document Li…" at bounding box center [414, 251] width 779 height 419
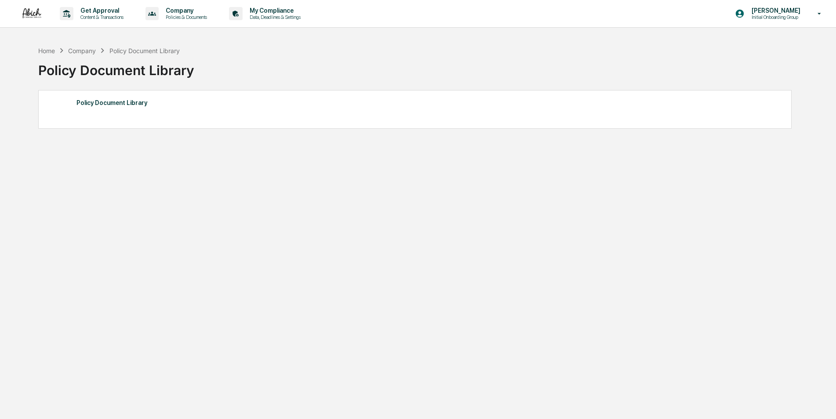
drag, startPoint x: 0, startPoint y: 0, endPoint x: 134, endPoint y: 118, distance: 178.4
click at [134, 132] on div "Home Company Policy Document Library Policy Document Library Policy Document Li…" at bounding box center [414, 251] width 779 height 419
drag, startPoint x: 131, startPoint y: 114, endPoint x: 99, endPoint y: 113, distance: 31.7
click at [99, 113] on div "Policy Document Library" at bounding box center [414, 109] width 753 height 39
drag, startPoint x: 265, startPoint y: 213, endPoint x: 231, endPoint y: 195, distance: 38.9
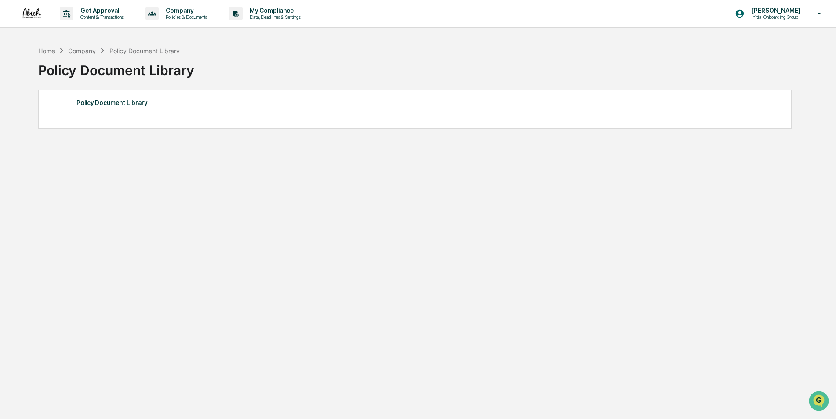
click at [267, 218] on div "Home Company Policy Document Library Policy Document Library Policy Document Li…" at bounding box center [414, 251] width 779 height 419
click at [116, 10] on p "Get Approval" at bounding box center [100, 10] width 54 height 7
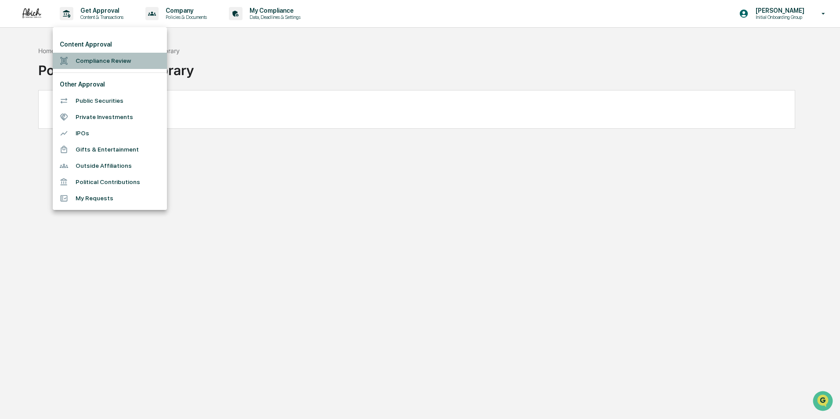
click at [100, 58] on li "Compliance Review" at bounding box center [110, 61] width 114 height 16
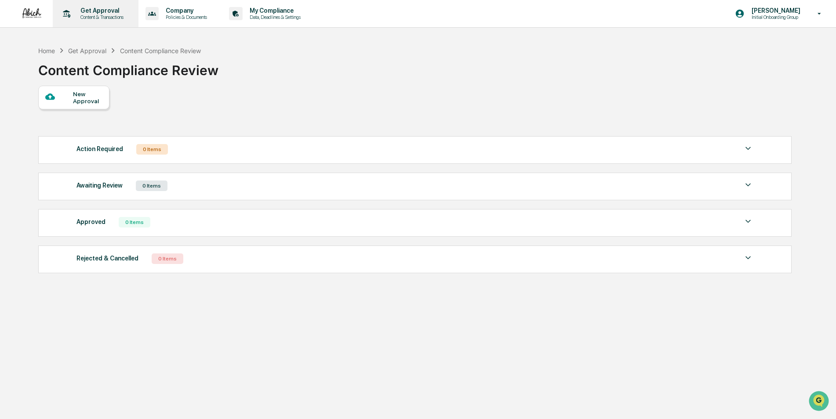
click at [98, 16] on p "Content & Transactions" at bounding box center [100, 17] width 54 height 6
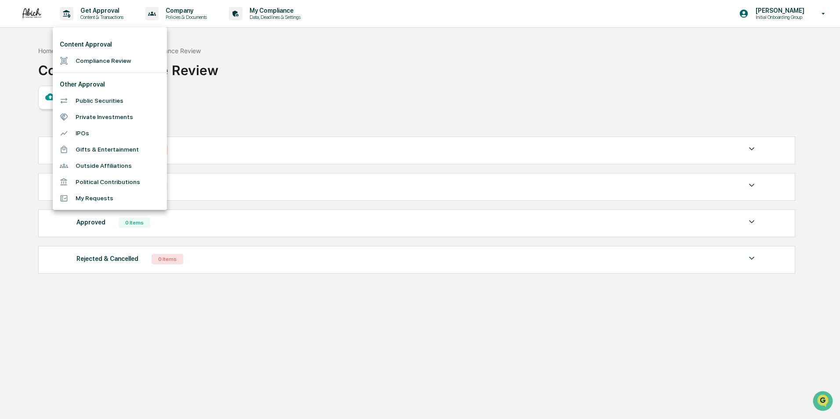
click at [114, 149] on li "Gifts & Entertainment" at bounding box center [110, 150] width 114 height 16
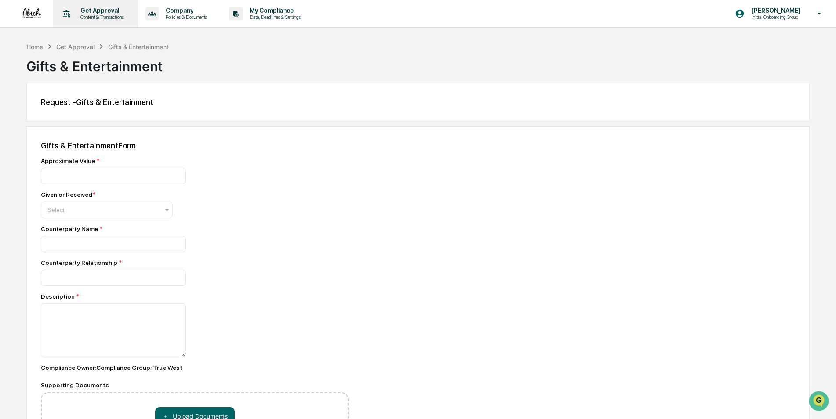
click at [93, 18] on p "Content & Transactions" at bounding box center [100, 17] width 54 height 6
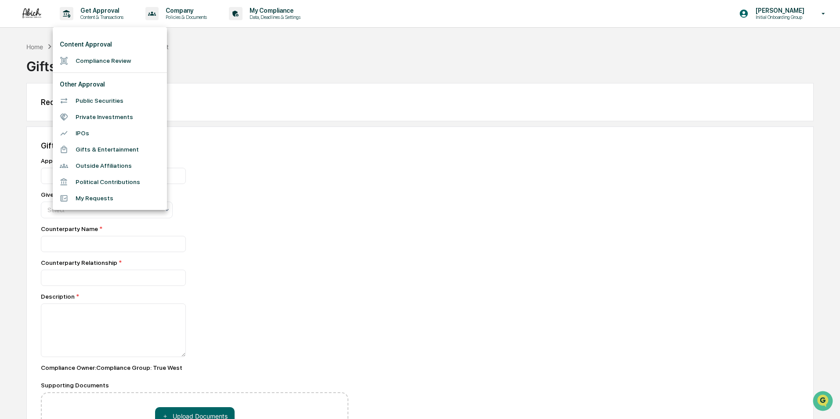
click at [247, 90] on div at bounding box center [420, 209] width 840 height 419
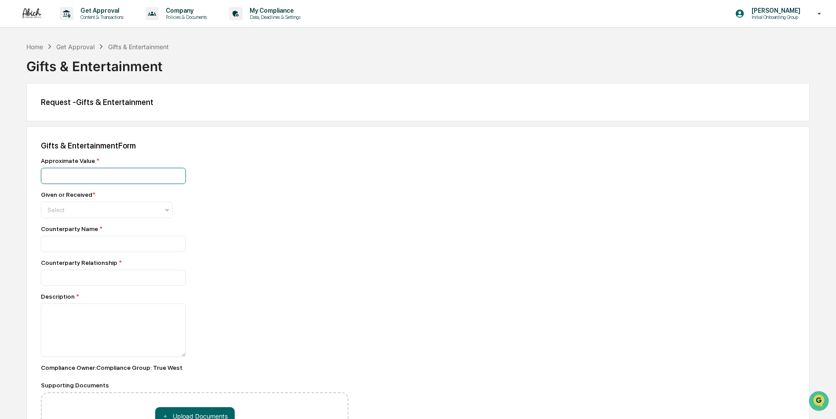
click at [254, 163] on div "Approximate Value *" at bounding box center [195, 170] width 308 height 27
click at [189, 11] on p "Company" at bounding box center [185, 10] width 53 height 7
click at [120, 11] on div at bounding box center [420, 209] width 840 height 419
click at [108, 11] on p "Get Approval" at bounding box center [100, 10] width 54 height 7
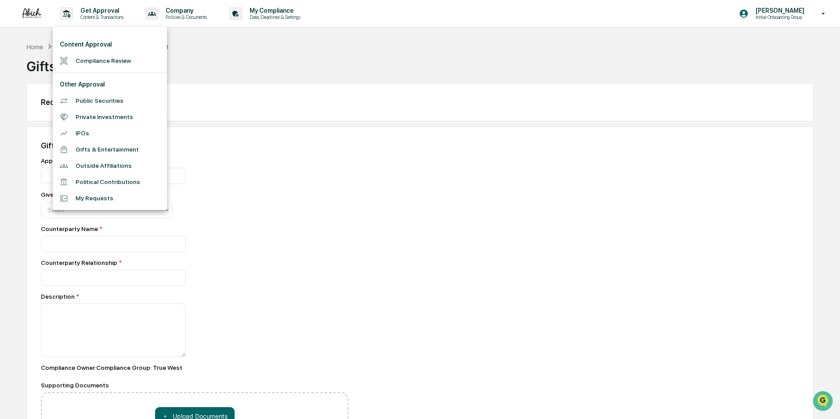
click at [226, 192] on div at bounding box center [420, 209] width 840 height 419
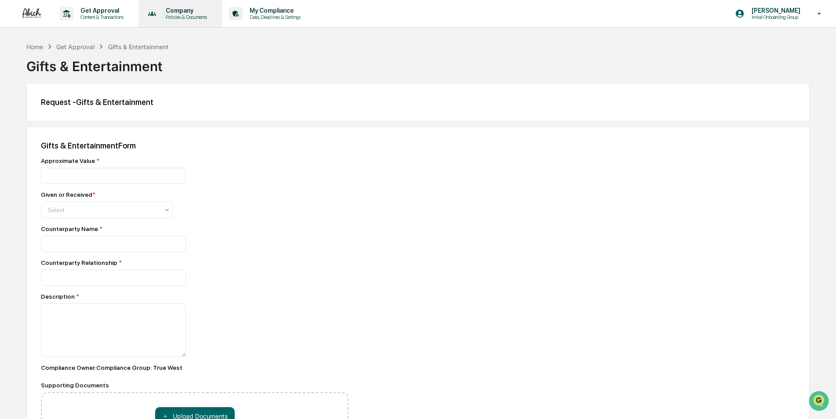
click at [178, 18] on p "Policies & Documents" at bounding box center [185, 17] width 53 height 6
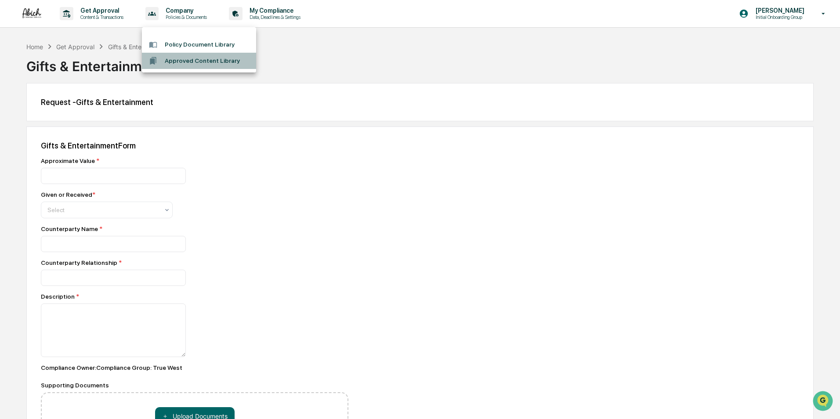
click at [201, 58] on li "Approved Content Library" at bounding box center [199, 61] width 114 height 16
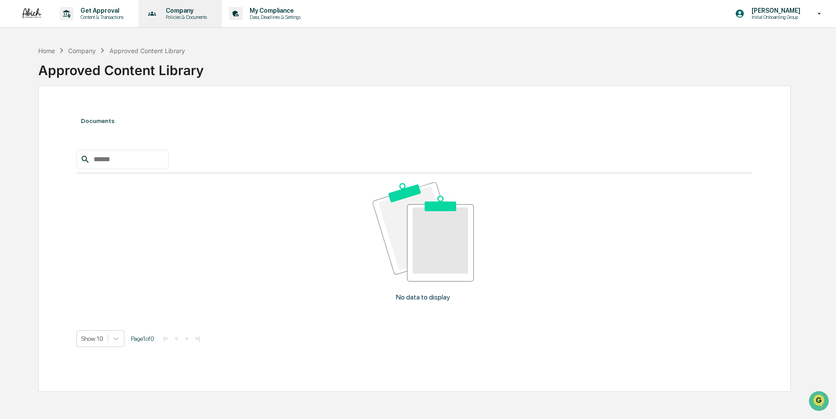
click at [159, 8] on icon at bounding box center [152, 14] width 14 height 14
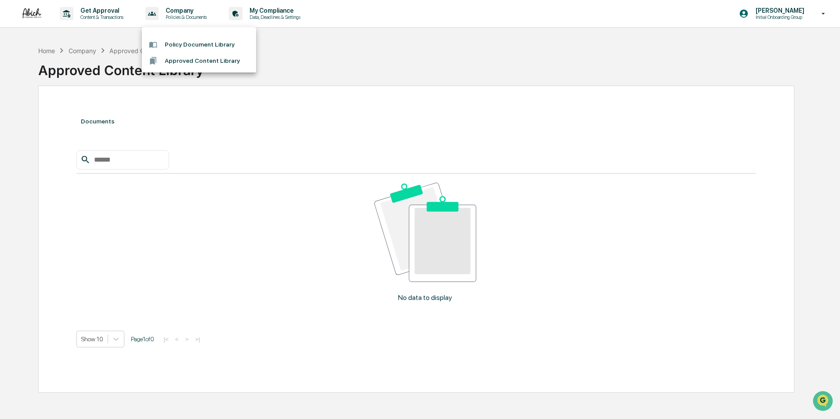
click at [171, 52] on li "Policy Document Library" at bounding box center [199, 44] width 114 height 16
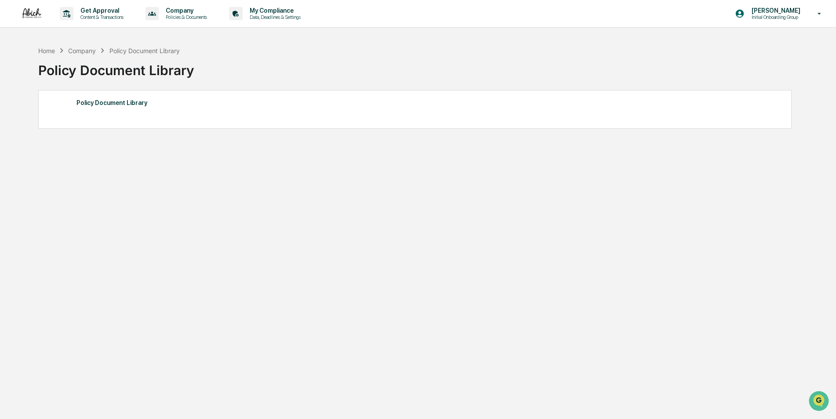
drag, startPoint x: 268, startPoint y: 197, endPoint x: 244, endPoint y: 99, distance: 101.3
click at [265, 190] on div "Home Company Policy Document Library Policy Document Library Policy Document Li…" at bounding box center [414, 251] width 779 height 419
click at [270, 9] on p "My Compliance" at bounding box center [274, 10] width 62 height 7
